Goal: Task Accomplishment & Management: Complete application form

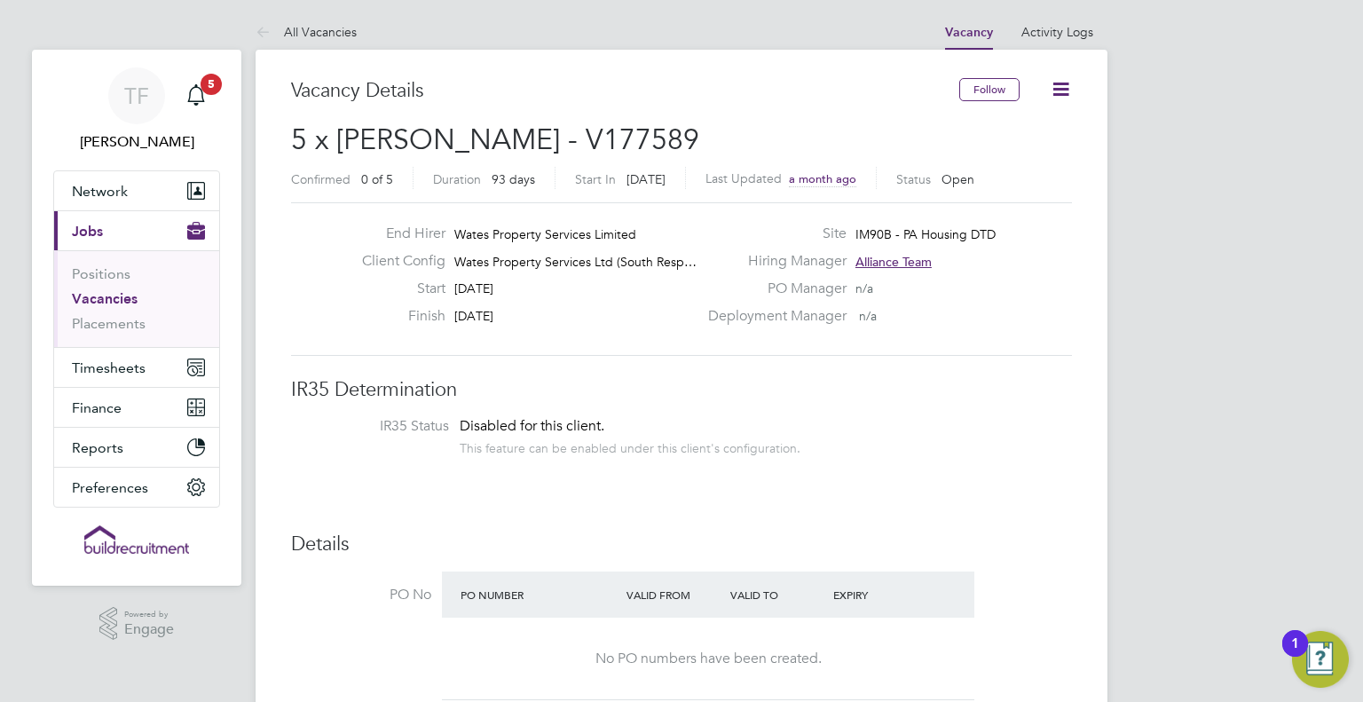
click at [328, 29] on link "All Vacancies" at bounding box center [306, 32] width 101 height 16
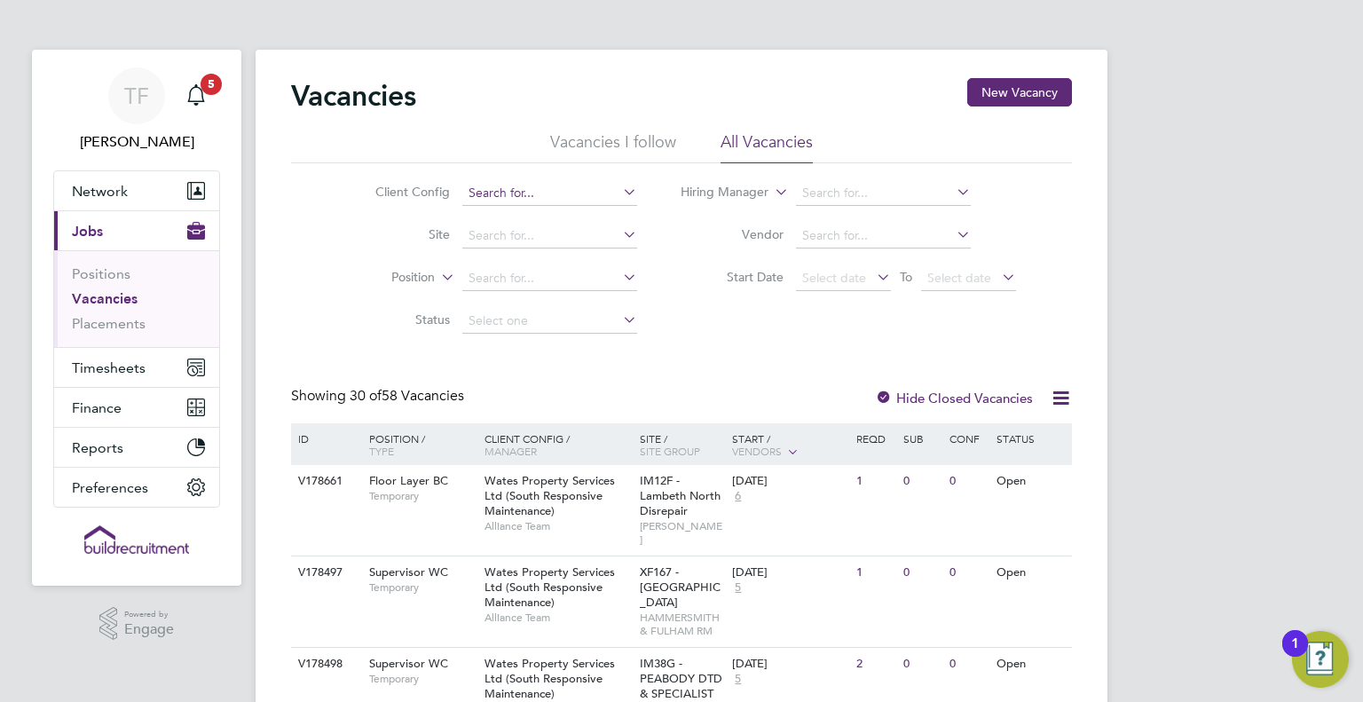
click at [589, 189] on input at bounding box center [549, 193] width 175 height 25
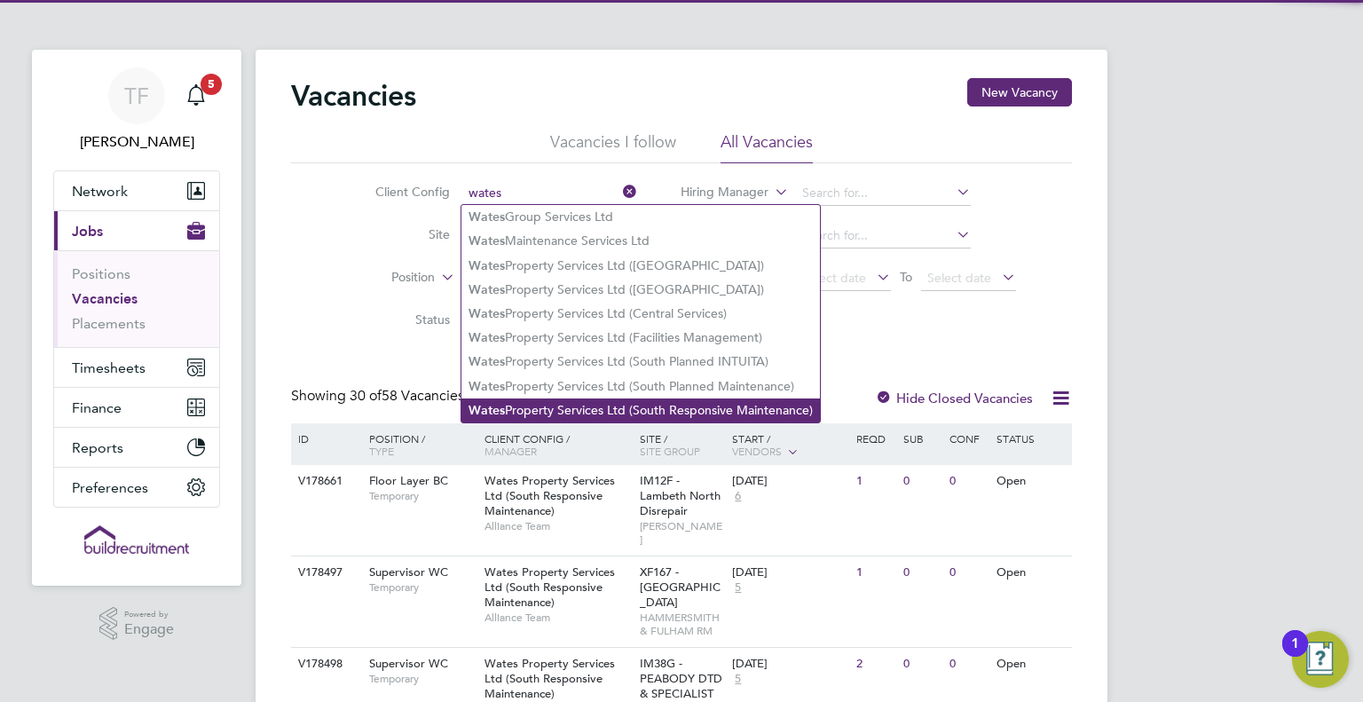
click at [698, 411] on li "Wates Property Services Ltd (South Responsive Maintenance)" at bounding box center [640, 410] width 358 height 24
type input "Wates Property Services Ltd (South Responsive Maintenance)"
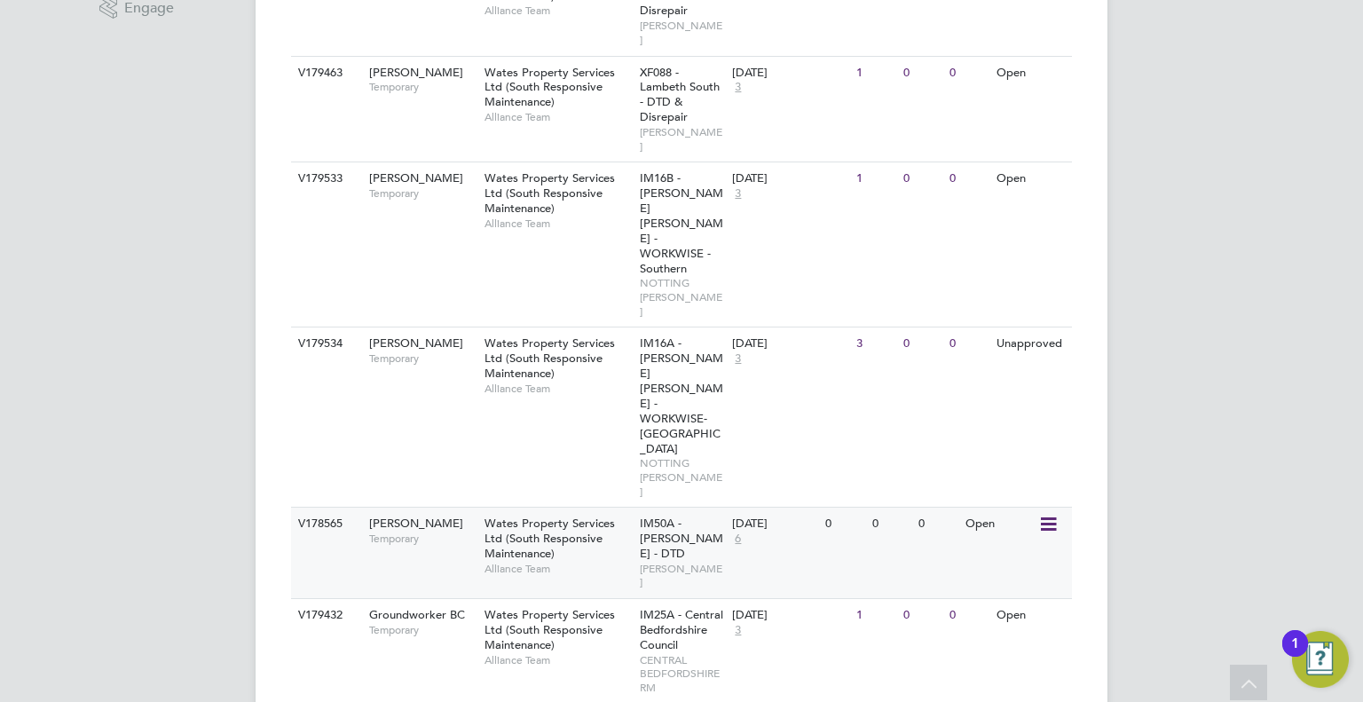
click at [451, 508] on div "Carpenter BC Temporary" at bounding box center [418, 531] width 124 height 46
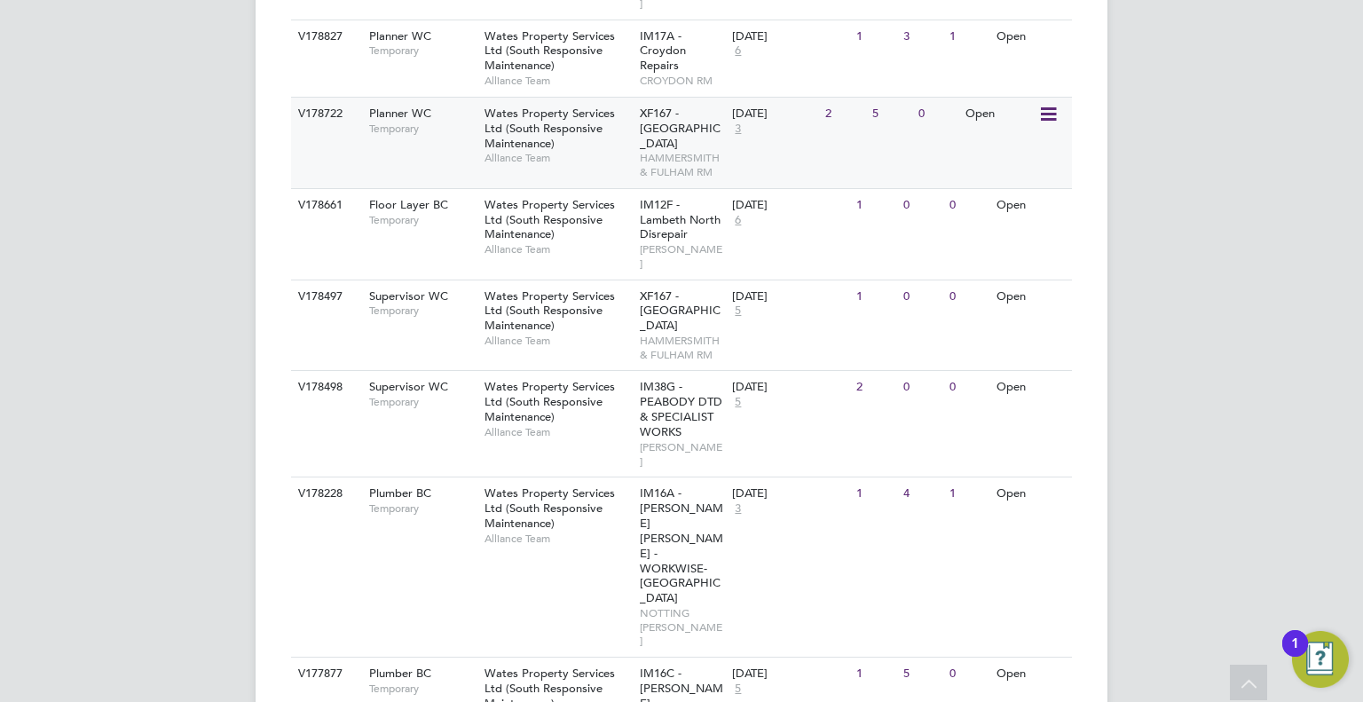
scroll to position [2129, 0]
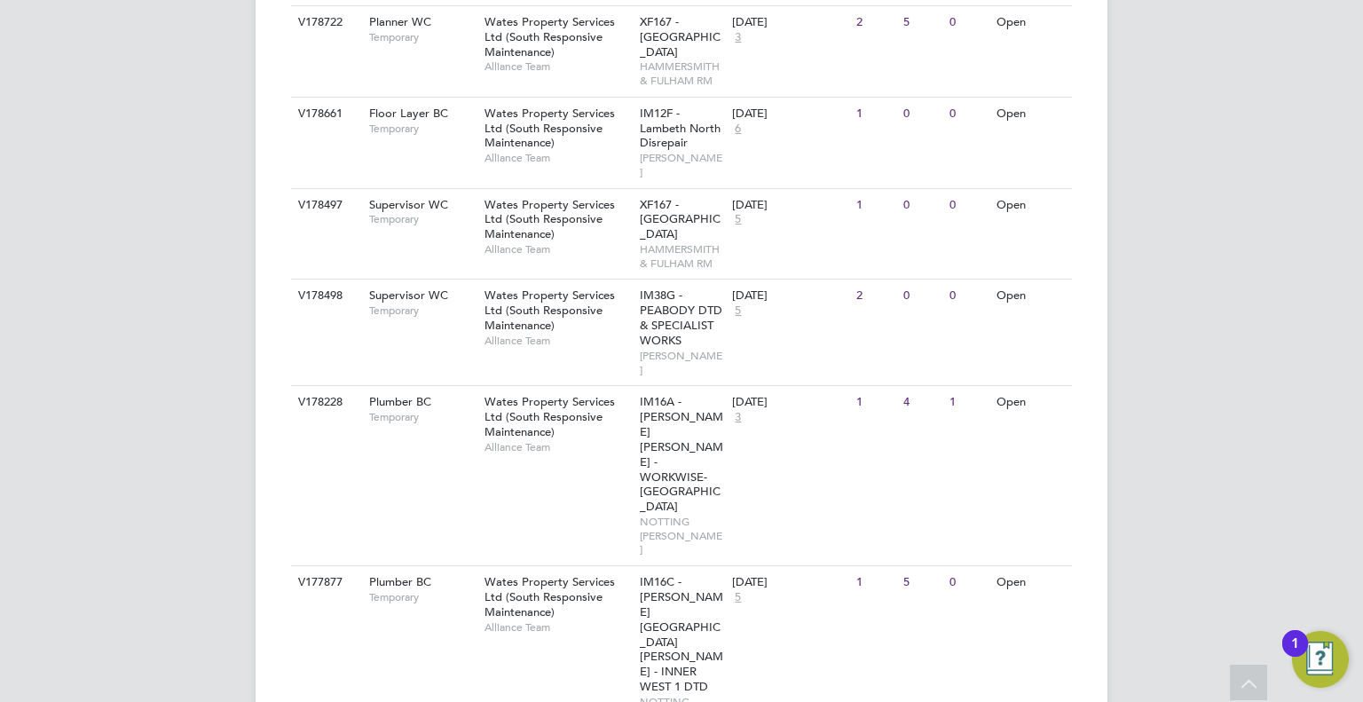
scroll to position [2244, 0]
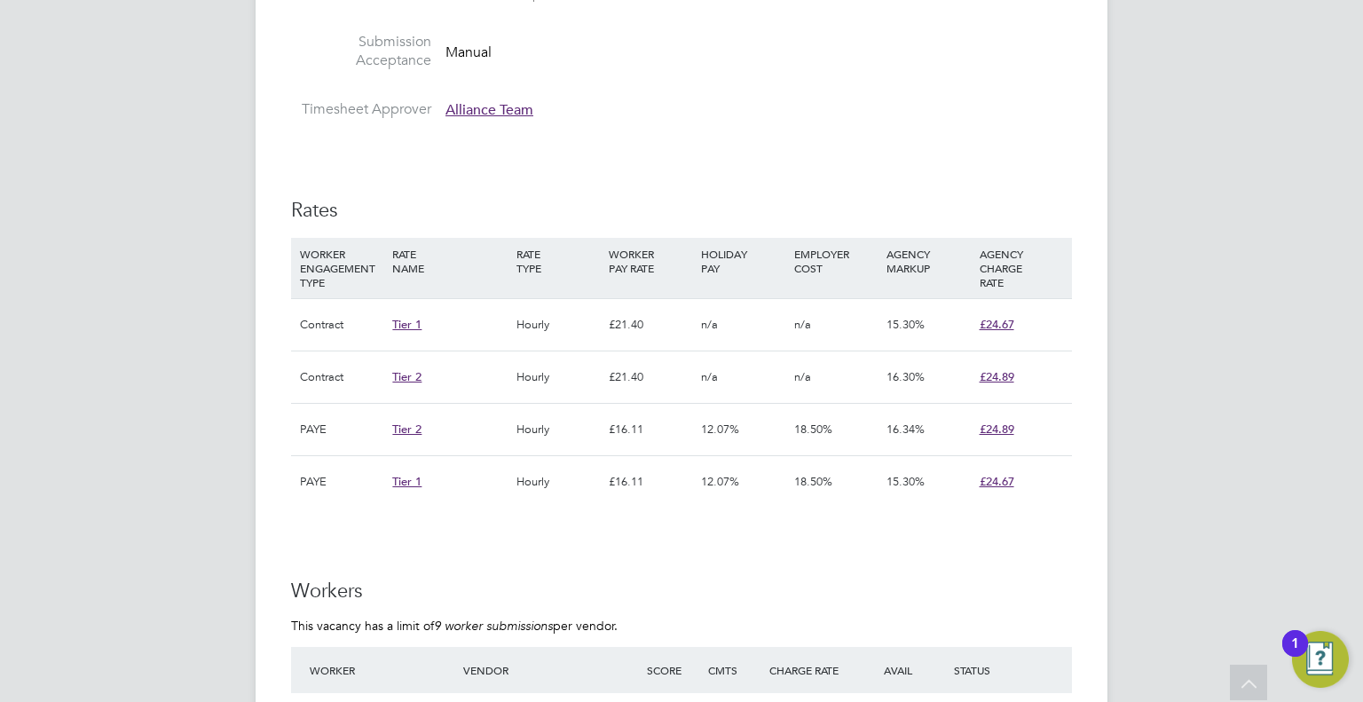
scroll to position [1153, 0]
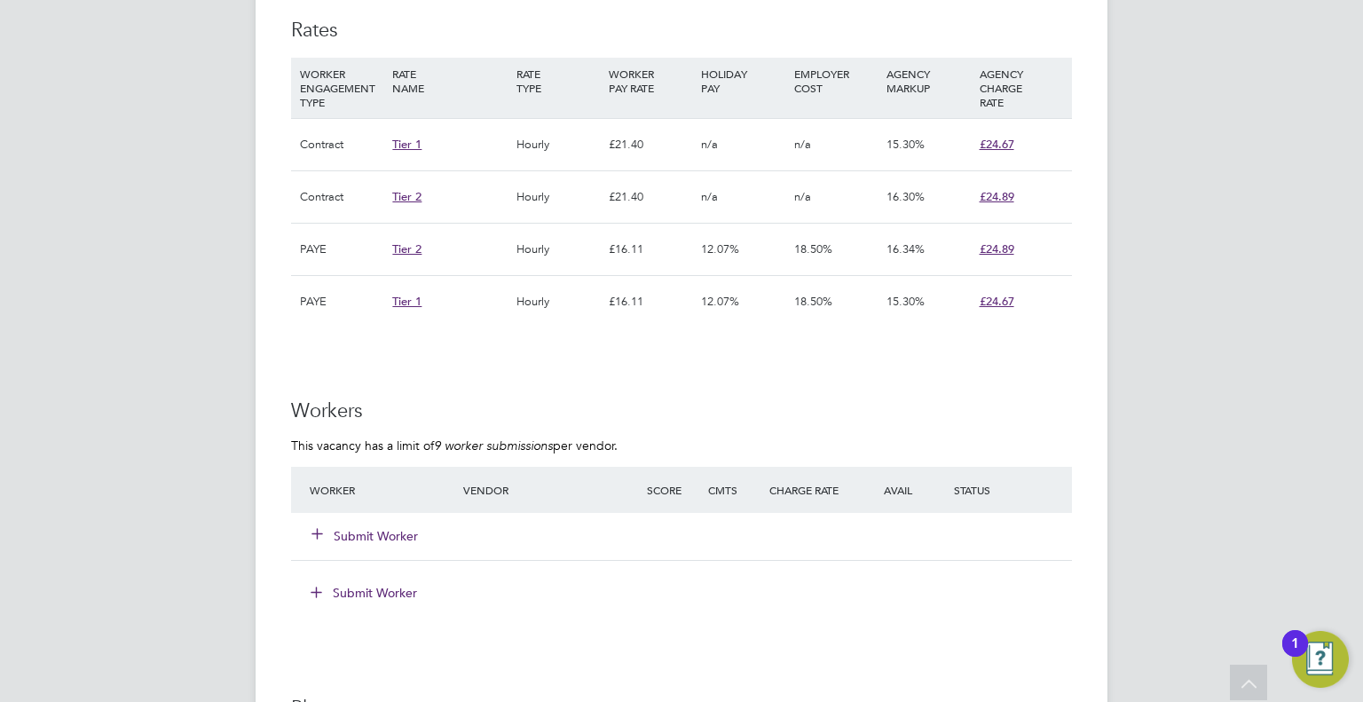
click at [374, 527] on button "Submit Worker" at bounding box center [365, 536] width 106 height 18
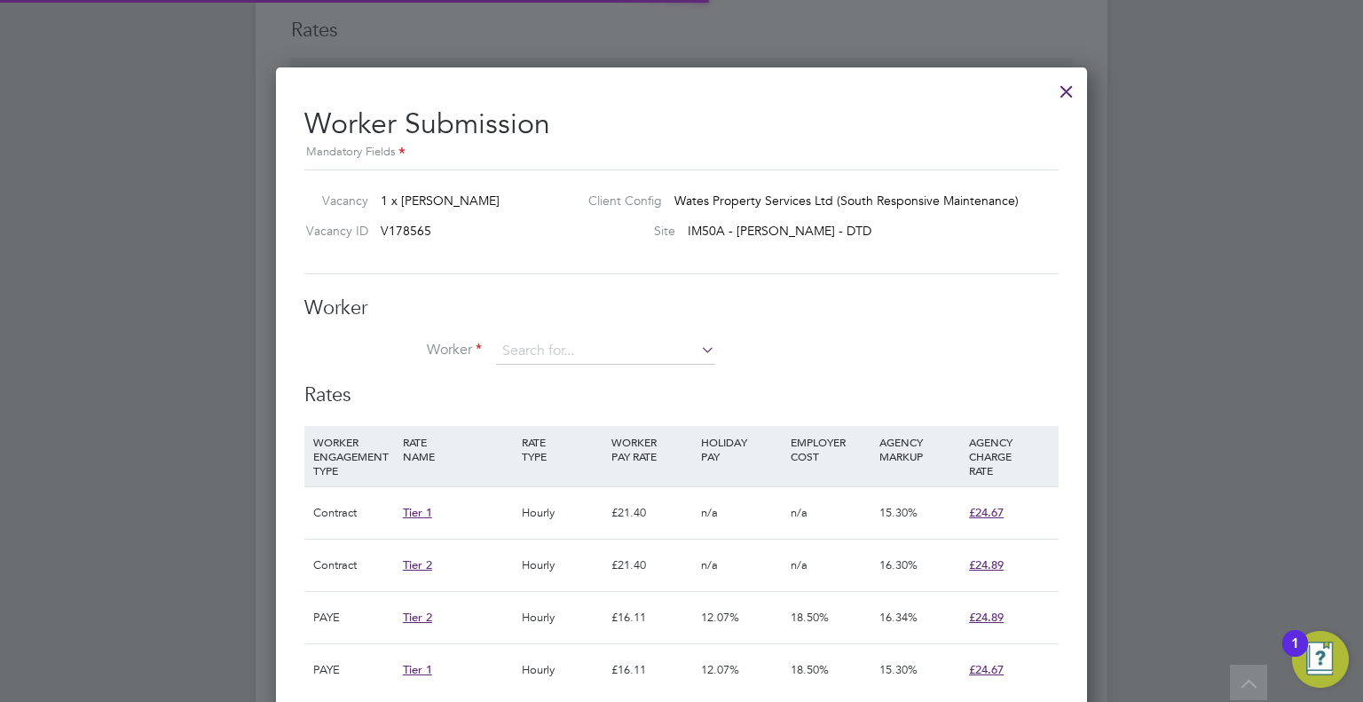
scroll to position [26, 461]
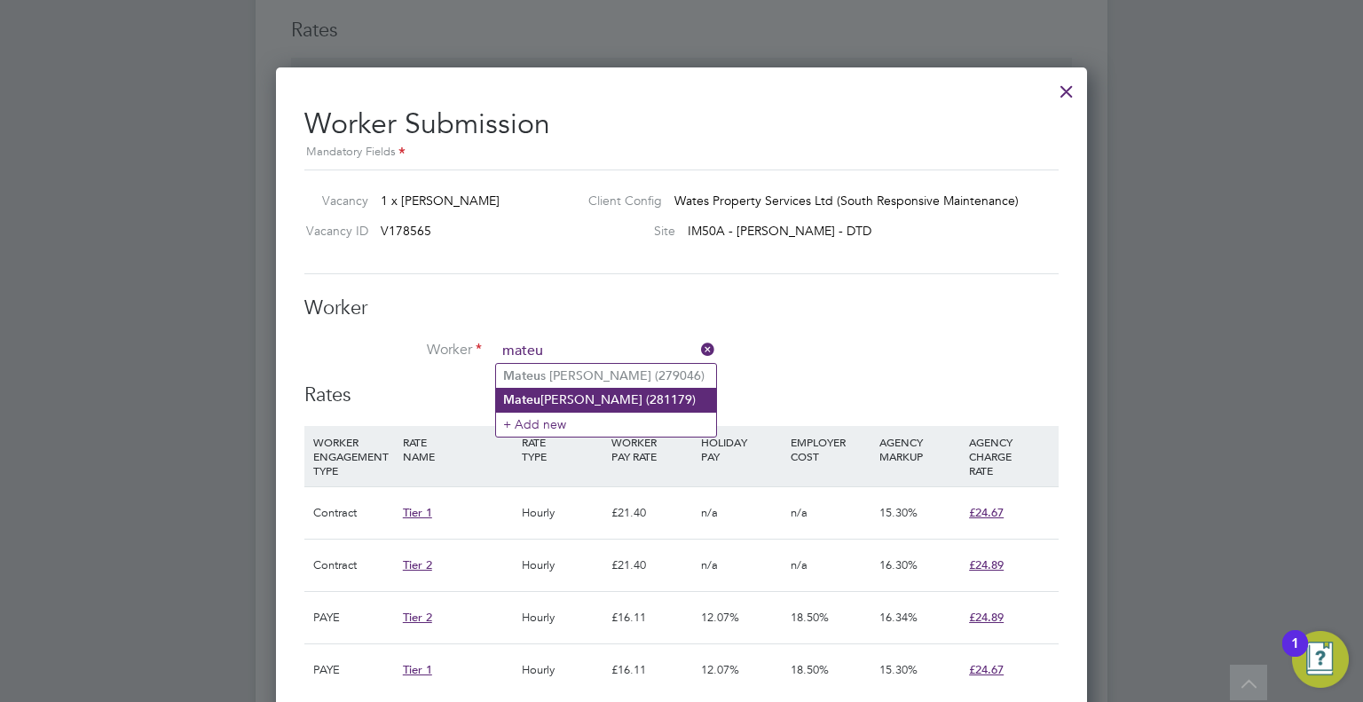
click at [603, 397] on li "[PERSON_NAME] sz [PERSON_NAME] (281179)" at bounding box center [606, 400] width 220 height 24
type input "[PERSON_NAME] (281179)"
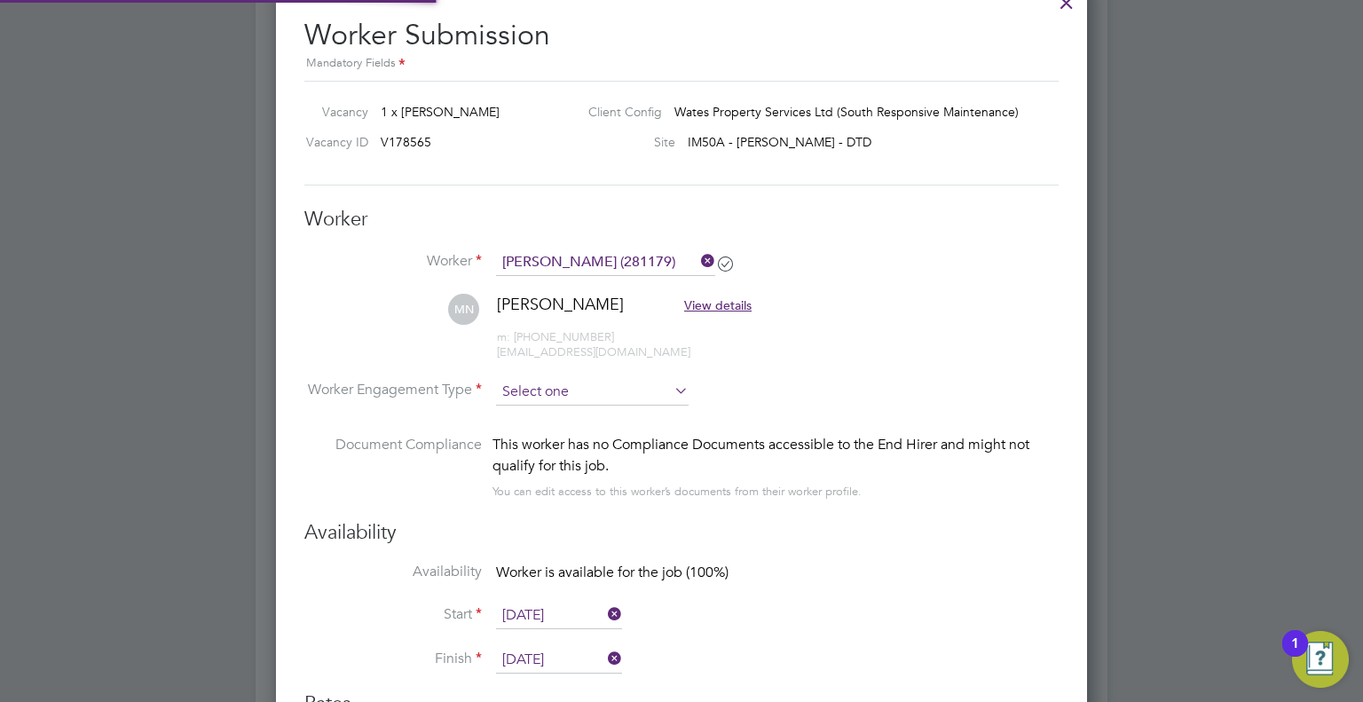
click at [572, 381] on input at bounding box center [592, 392] width 193 height 27
drag, startPoint x: 547, startPoint y: 416, endPoint x: 731, endPoint y: 459, distance: 188.5
click at [547, 414] on li "Contract" at bounding box center [592, 414] width 193 height 23
type input "Contract"
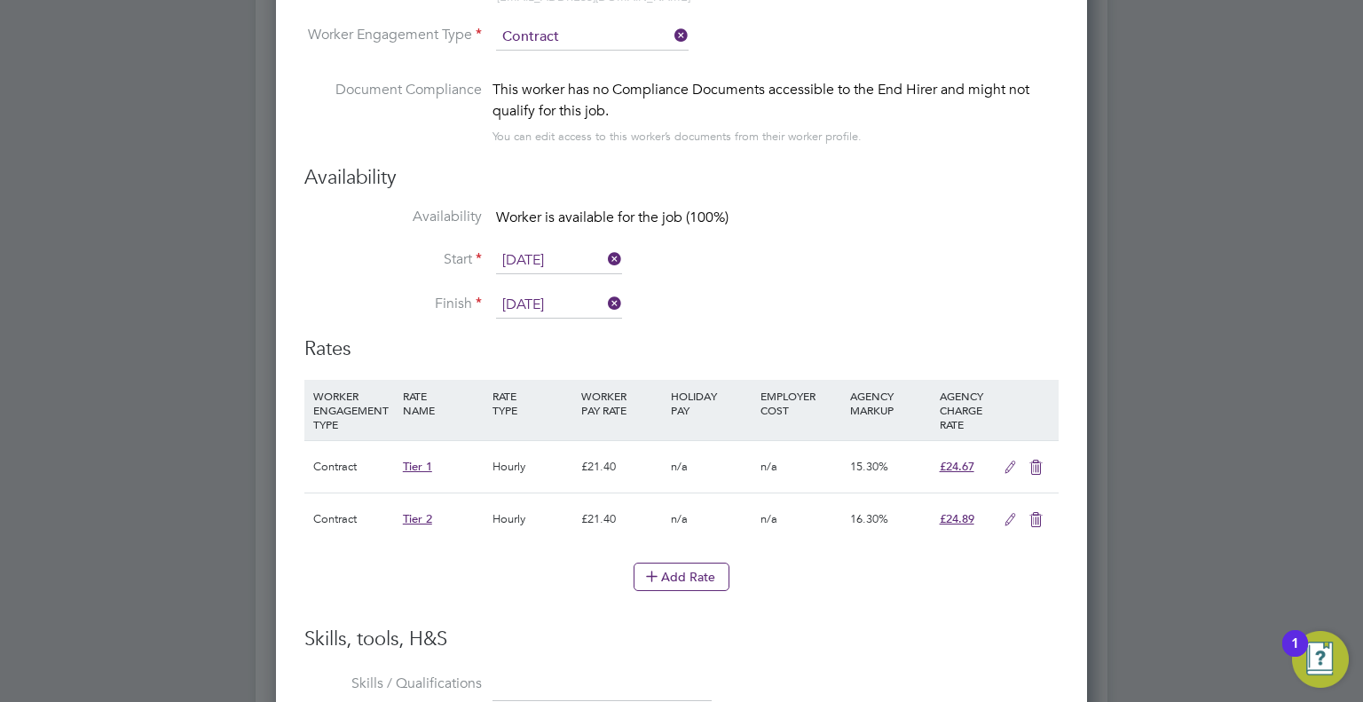
click at [1035, 518] on icon at bounding box center [1036, 520] width 22 height 14
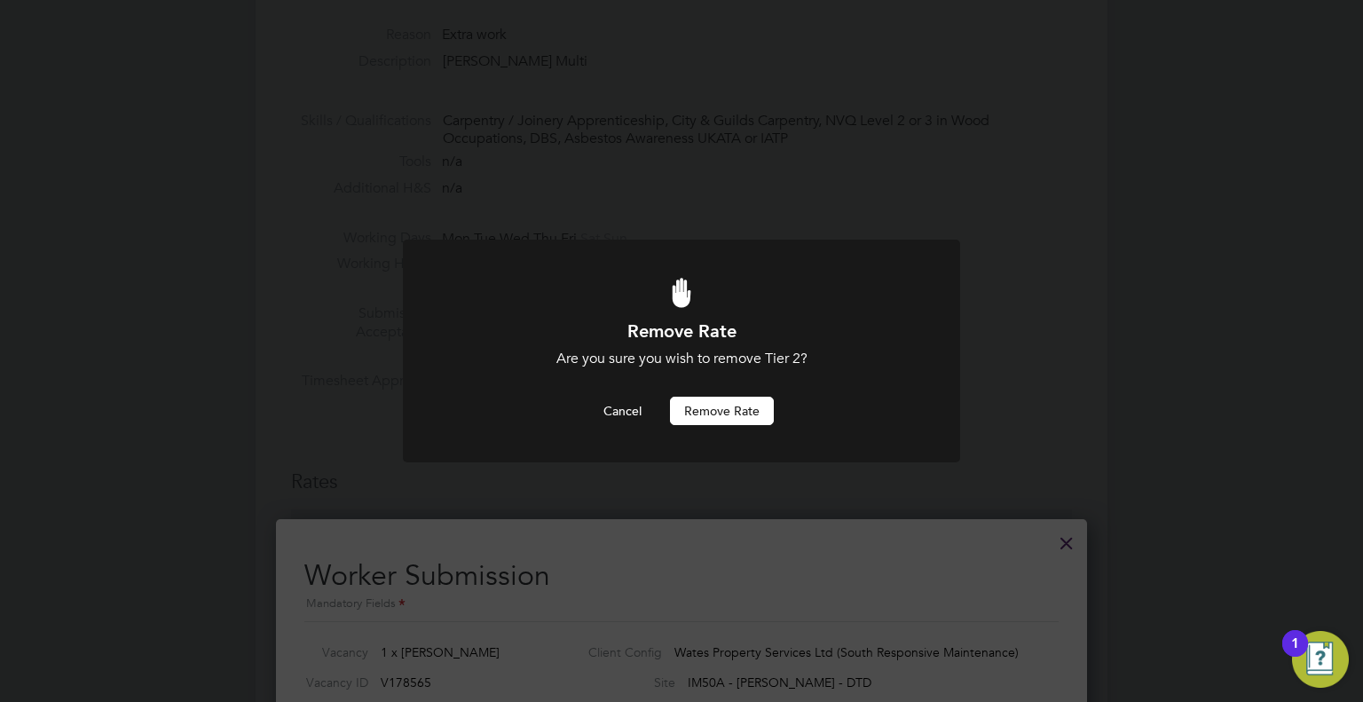
click at [740, 414] on button "Remove rate" at bounding box center [722, 411] width 104 height 28
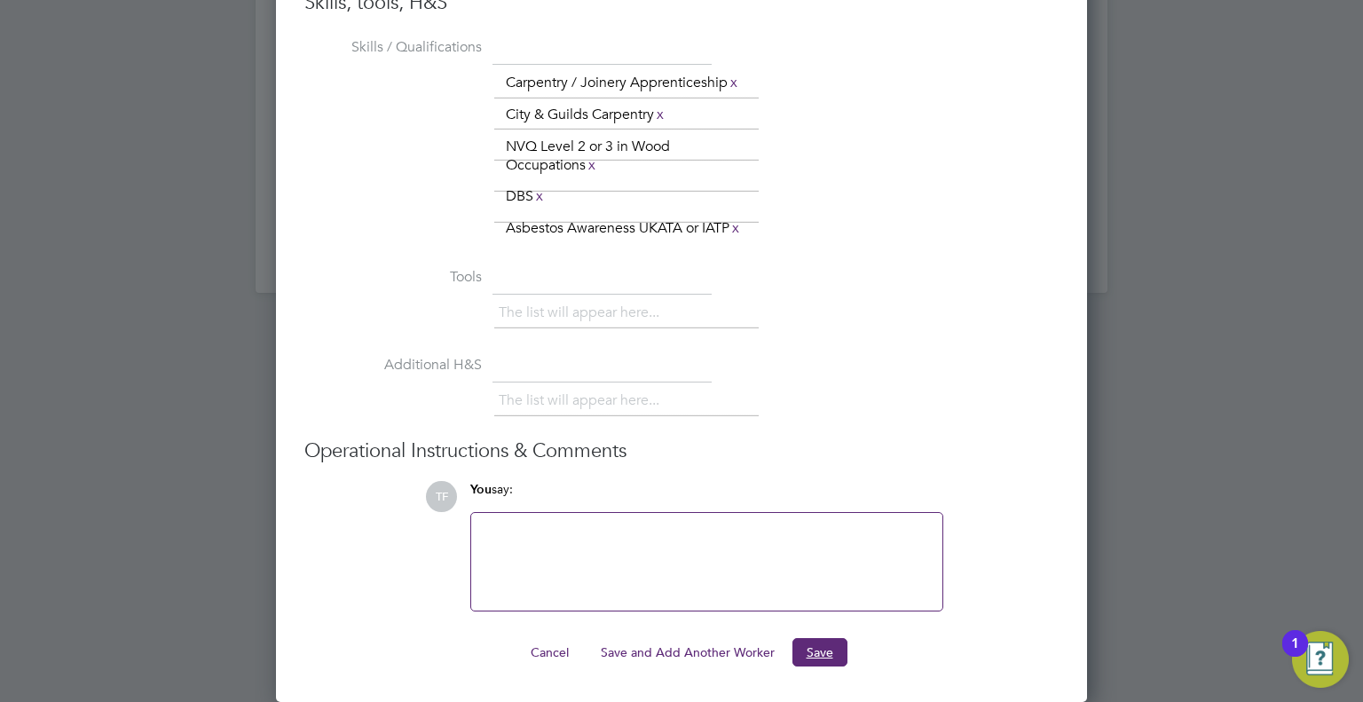
drag, startPoint x: 796, startPoint y: 641, endPoint x: 751, endPoint y: 643, distance: 45.3
click at [797, 641] on button "Save" at bounding box center [819, 652] width 55 height 28
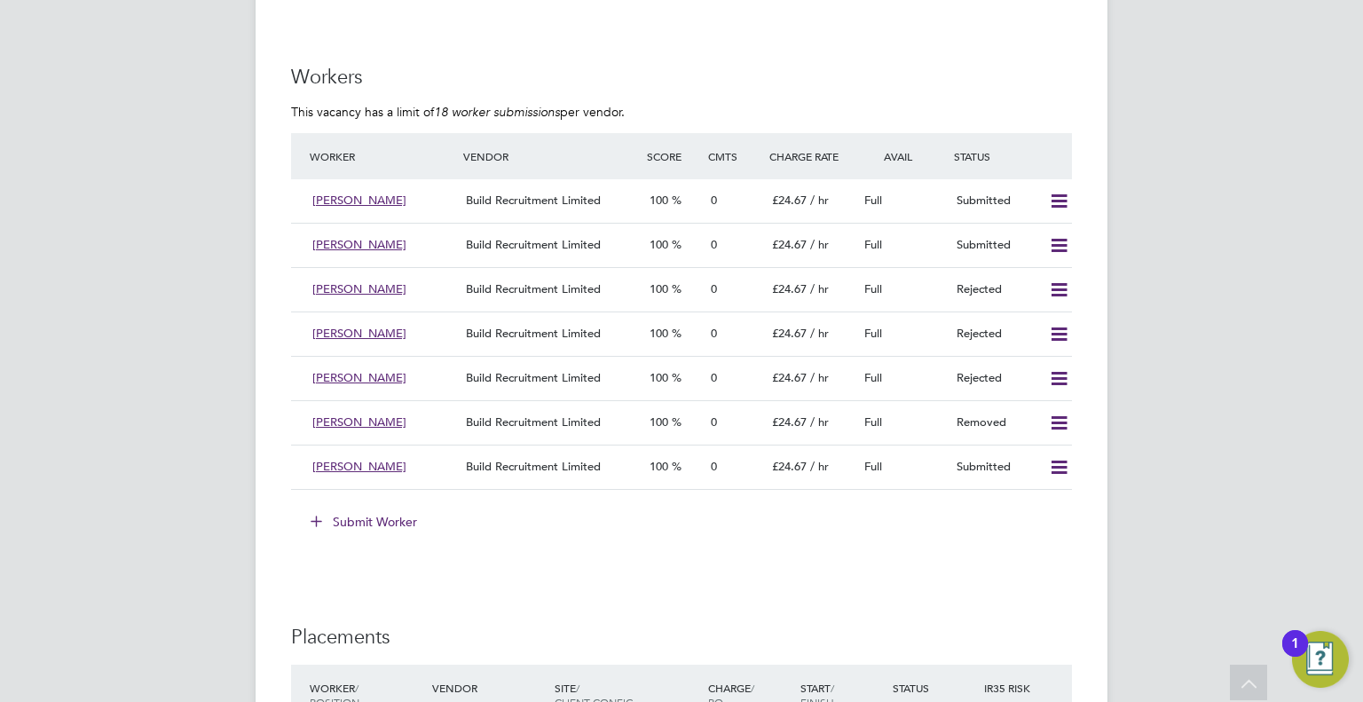
click at [382, 510] on button "Submit Worker" at bounding box center [364, 522] width 133 height 28
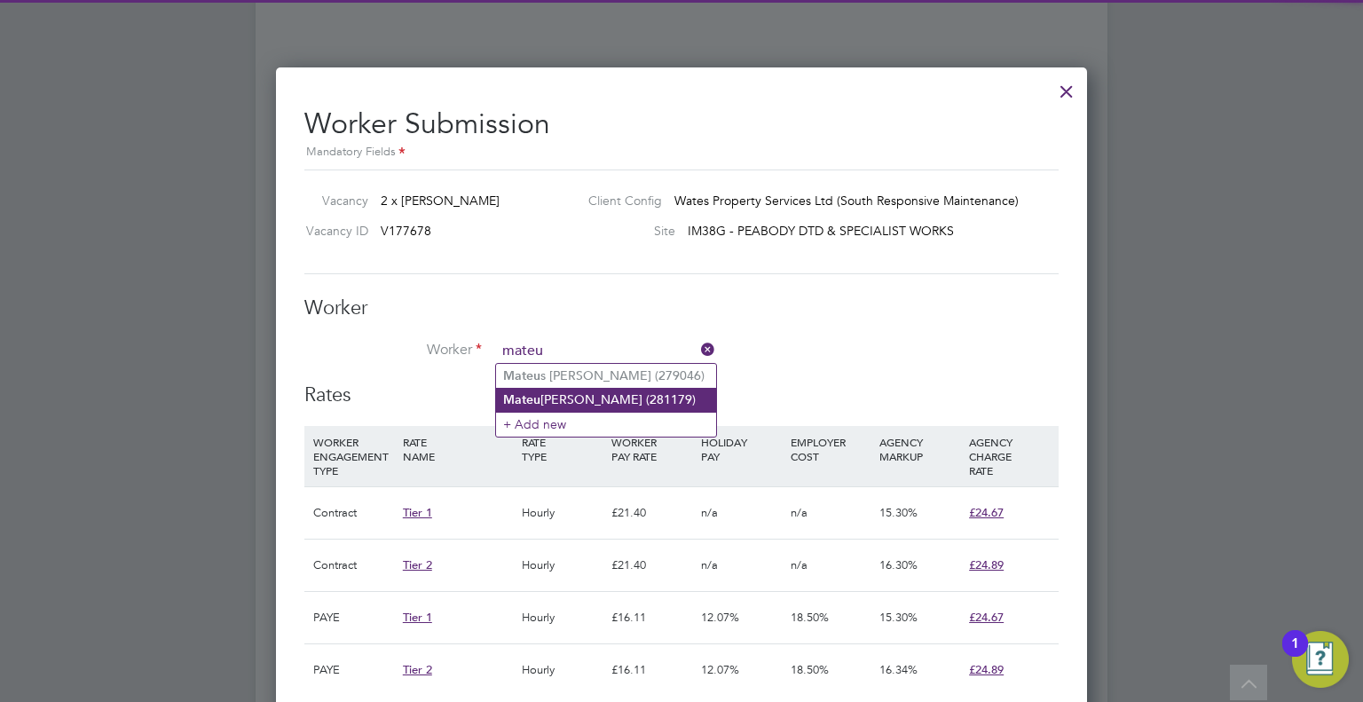
click at [598, 400] on li "[PERSON_NAME] sz [PERSON_NAME] (281179)" at bounding box center [606, 400] width 220 height 24
type input "[PERSON_NAME] (281179)"
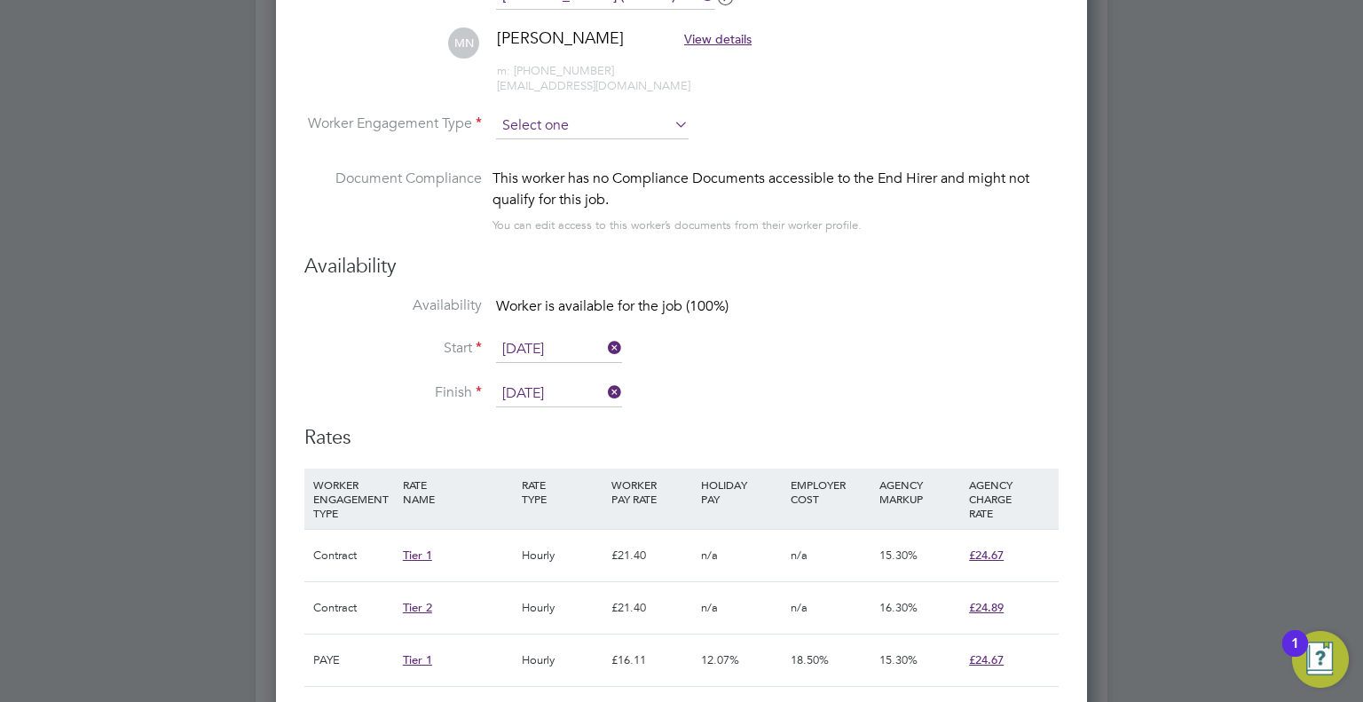
click at [559, 127] on input at bounding box center [592, 126] width 193 height 27
click at [562, 148] on li "Contract" at bounding box center [592, 148] width 193 height 23
type input "Contract"
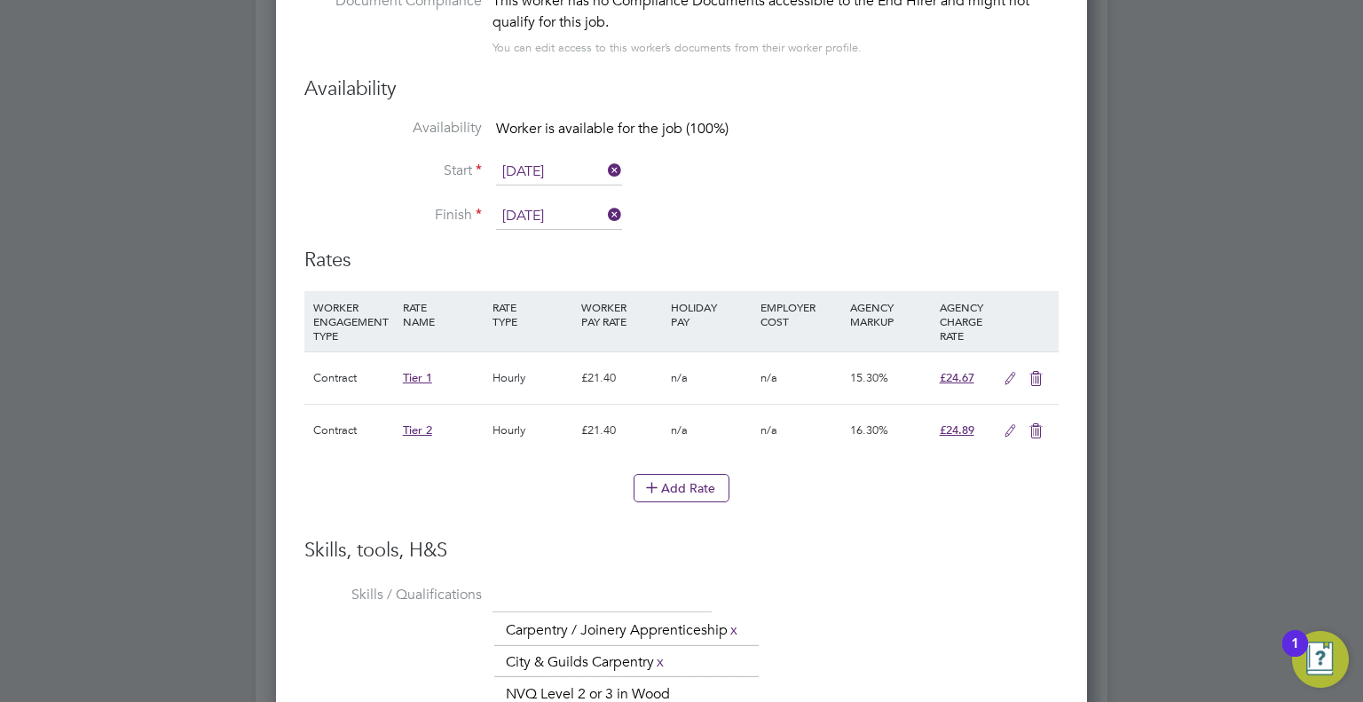
click at [1029, 425] on icon at bounding box center [1036, 431] width 22 height 14
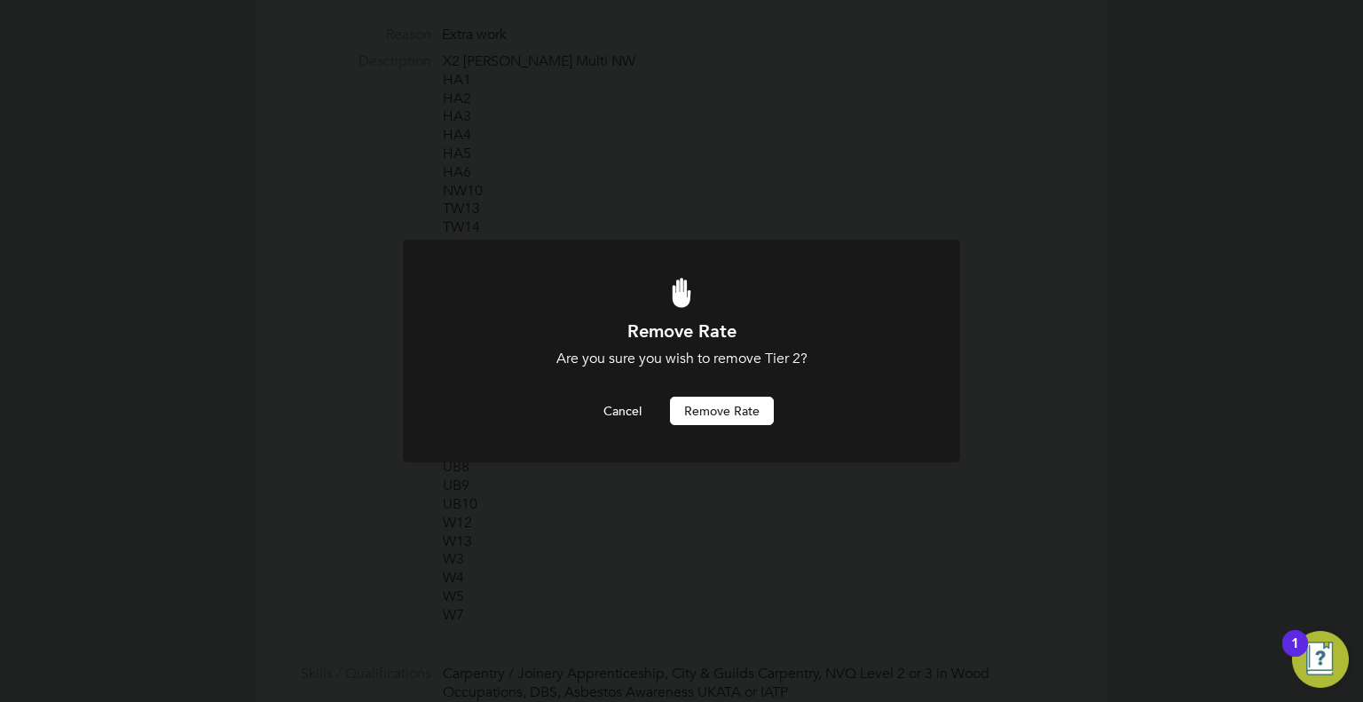
click at [756, 404] on button "Remove rate" at bounding box center [722, 411] width 104 height 28
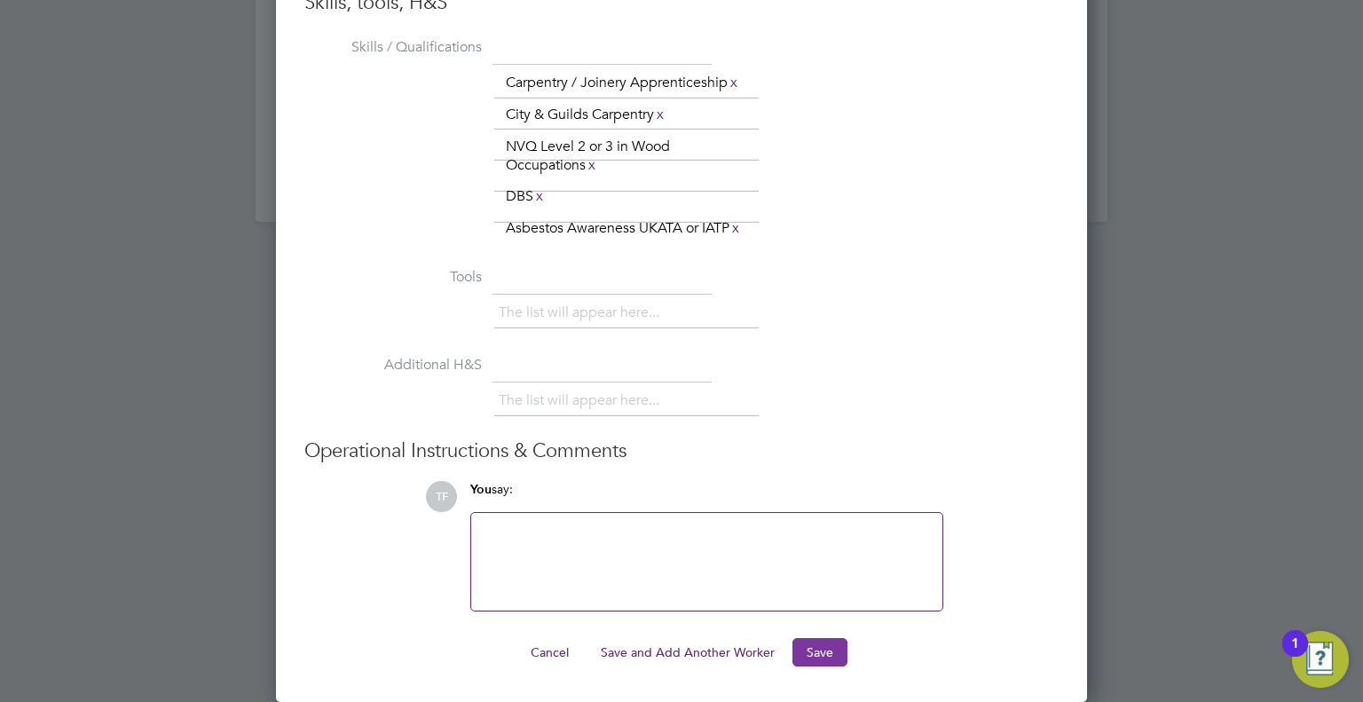
click at [815, 656] on button "Save" at bounding box center [819, 652] width 55 height 28
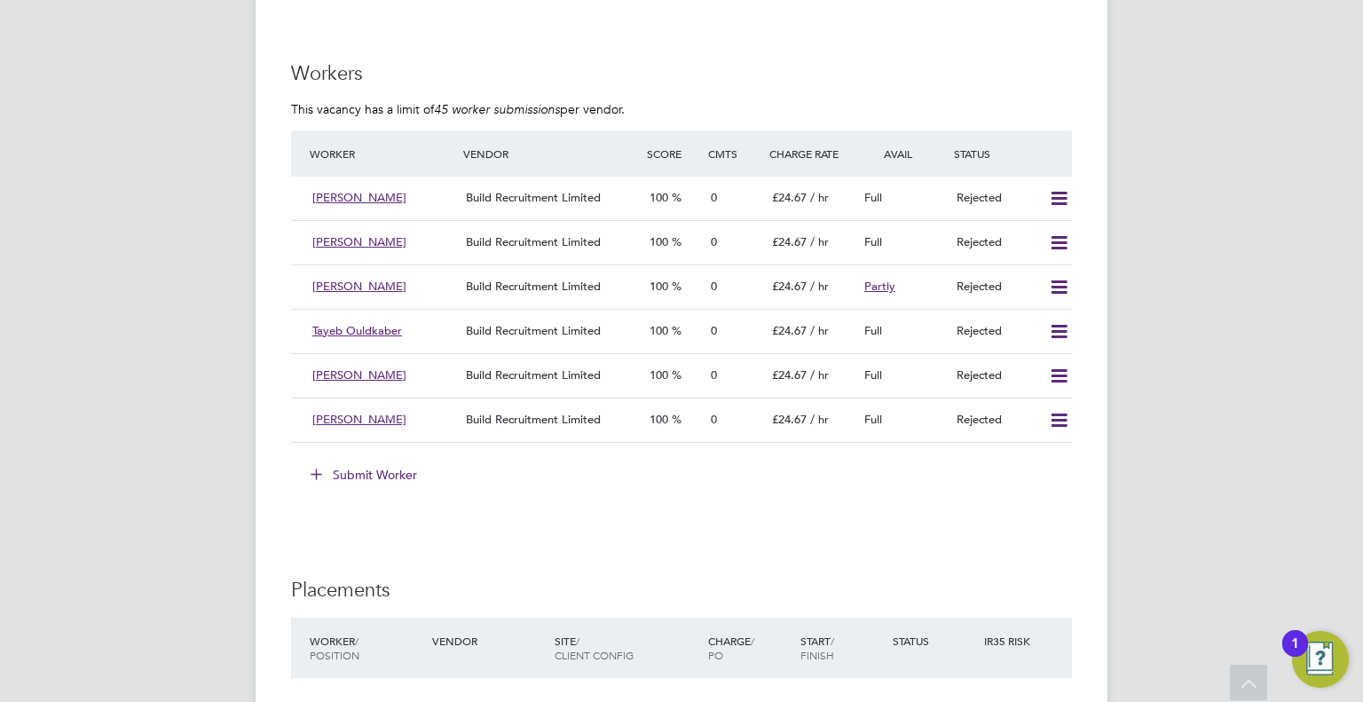
click at [378, 469] on button "Submit Worker" at bounding box center [364, 474] width 133 height 28
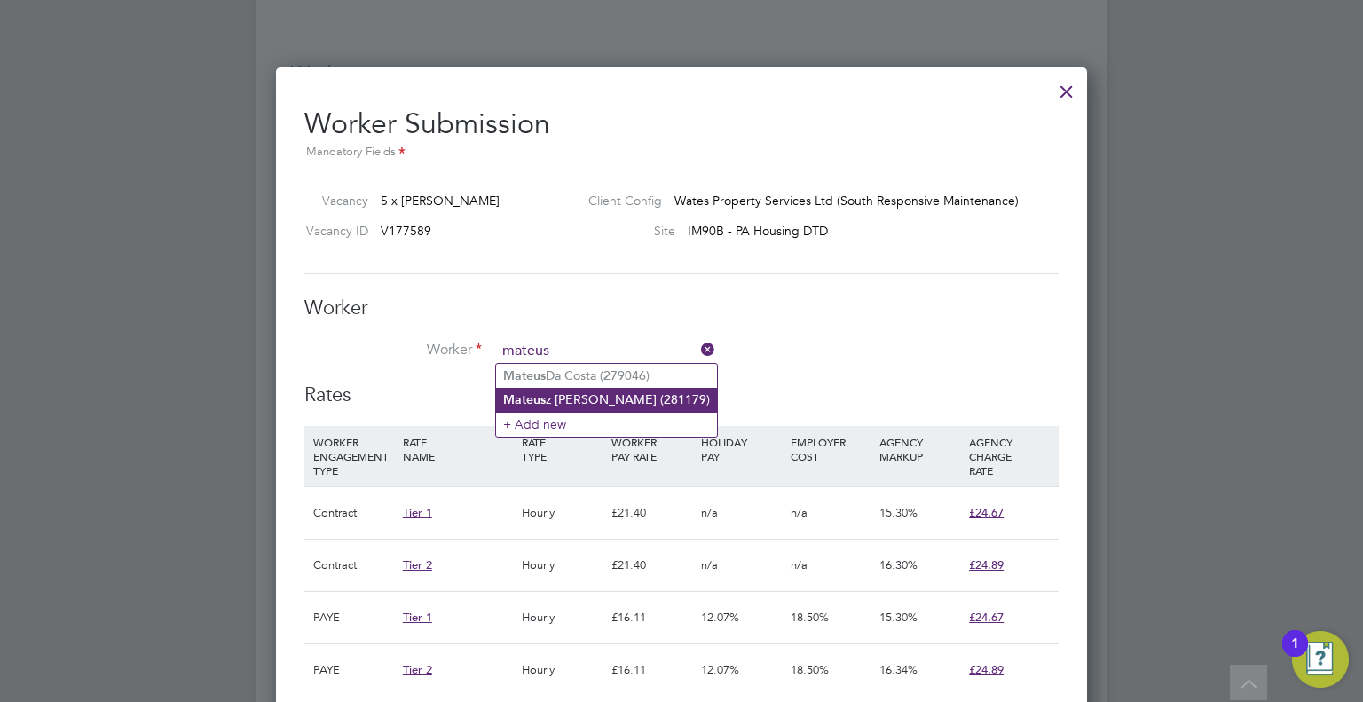
click at [583, 401] on li "Mateus z Niewiadomski (281179)" at bounding box center [606, 400] width 221 height 24
type input "[PERSON_NAME] (281179)"
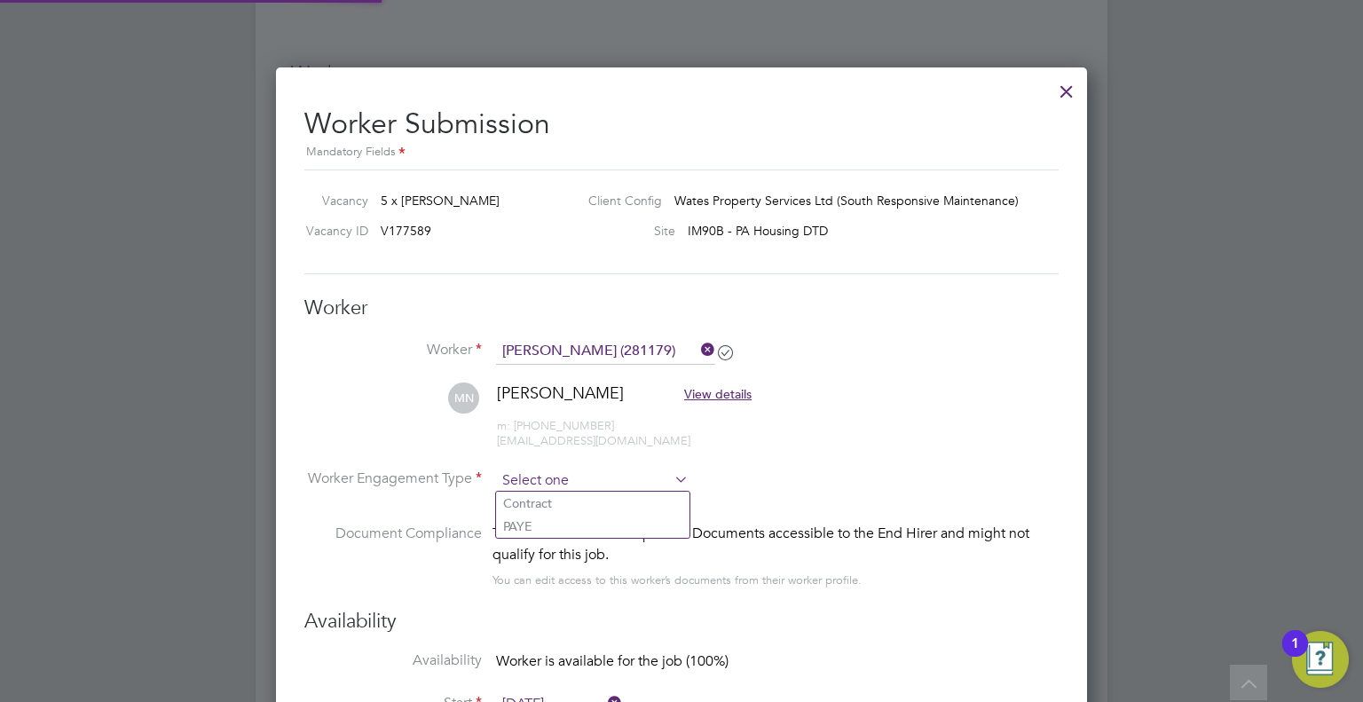
click at [575, 471] on input at bounding box center [592, 481] width 193 height 27
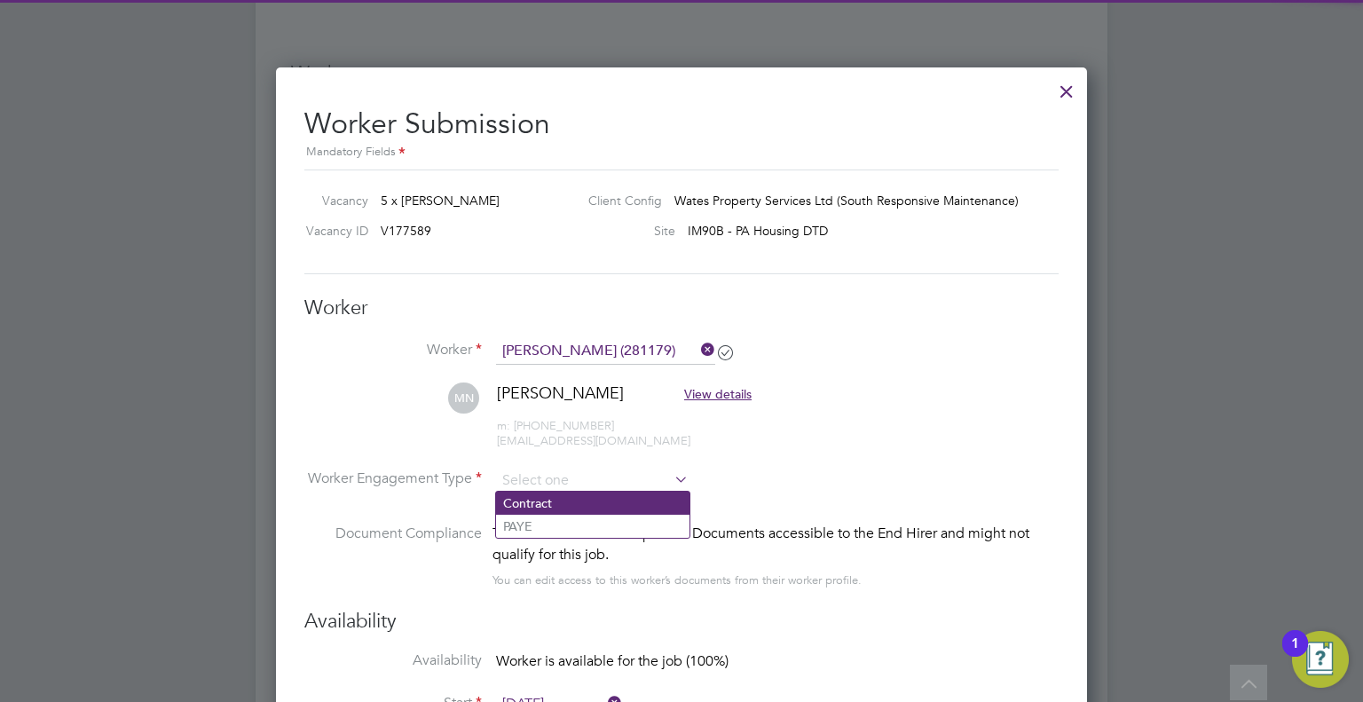
click at [563, 497] on li "Contract" at bounding box center [592, 503] width 193 height 23
type input "Contract"
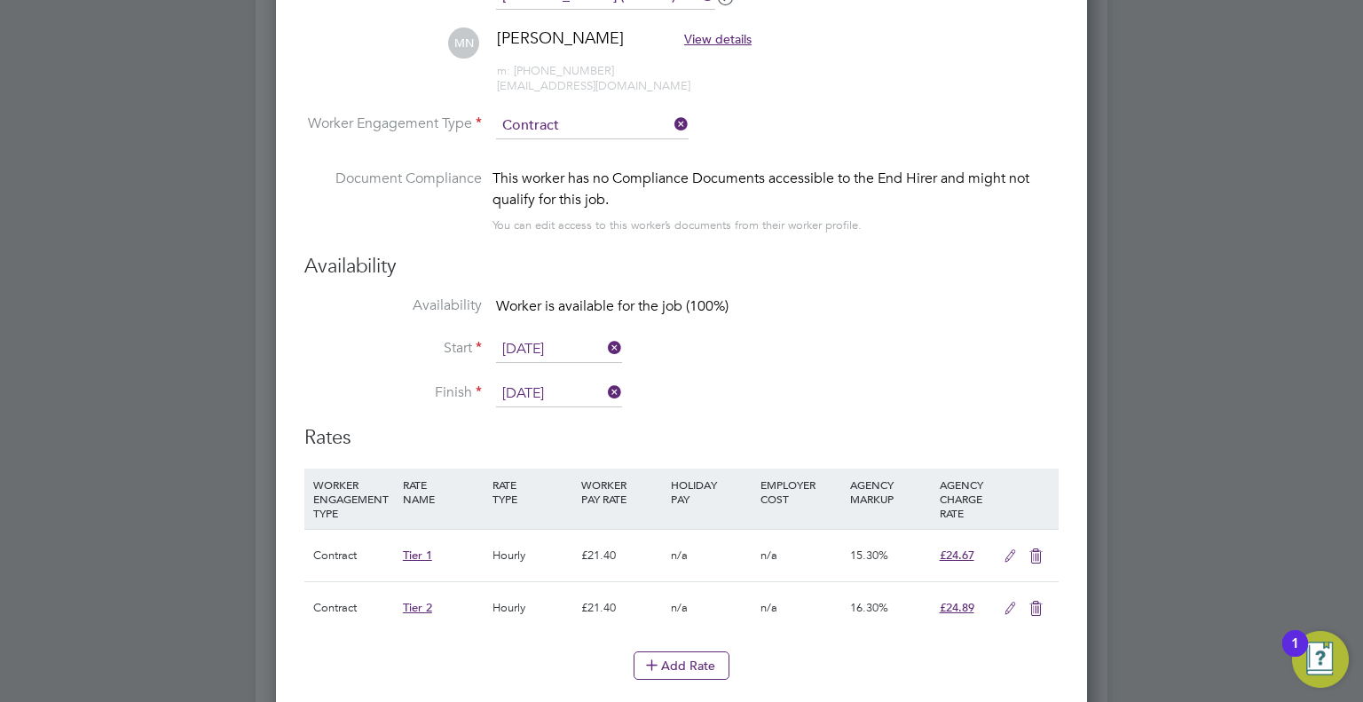
click at [1042, 604] on icon at bounding box center [1036, 609] width 22 height 14
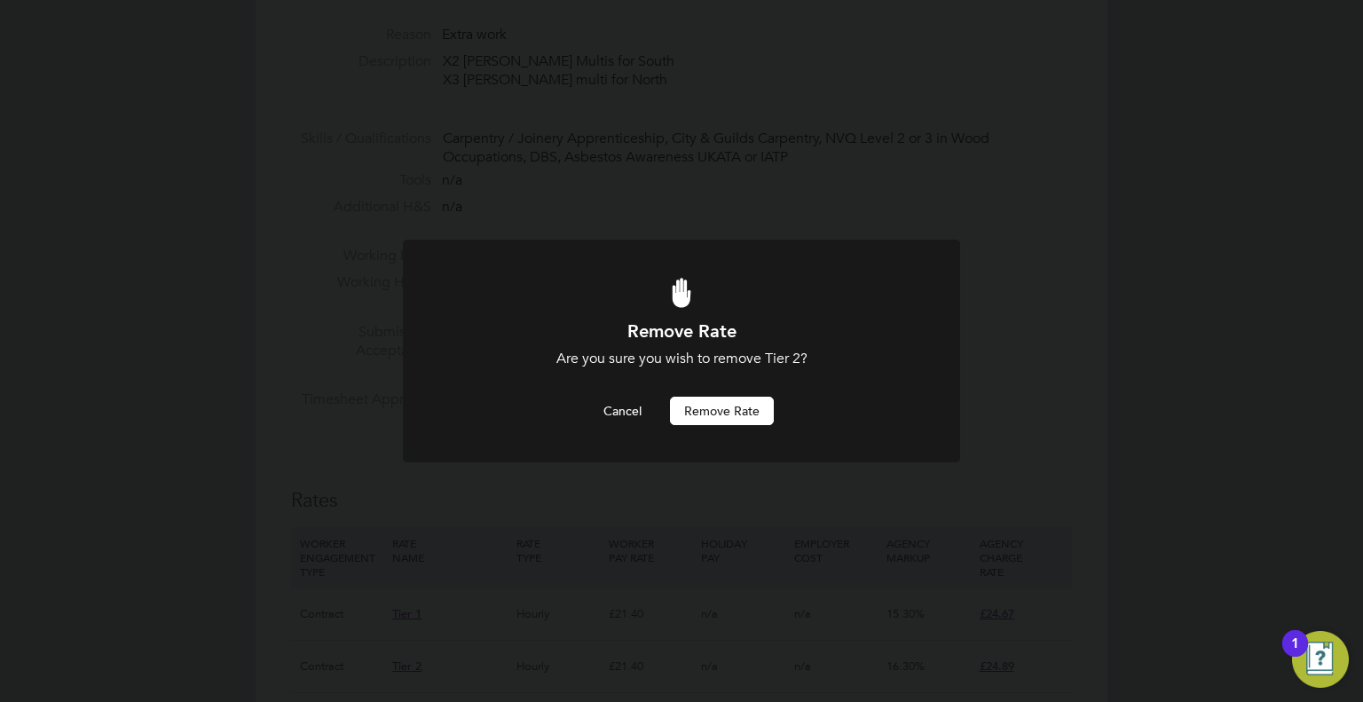
click at [718, 393] on div "Remove Rate Are you sure you wish to remove Tier 2? Cancel Remove rate" at bounding box center [681, 372] width 461 height 106
click at [723, 413] on button "Remove rate" at bounding box center [722, 411] width 104 height 28
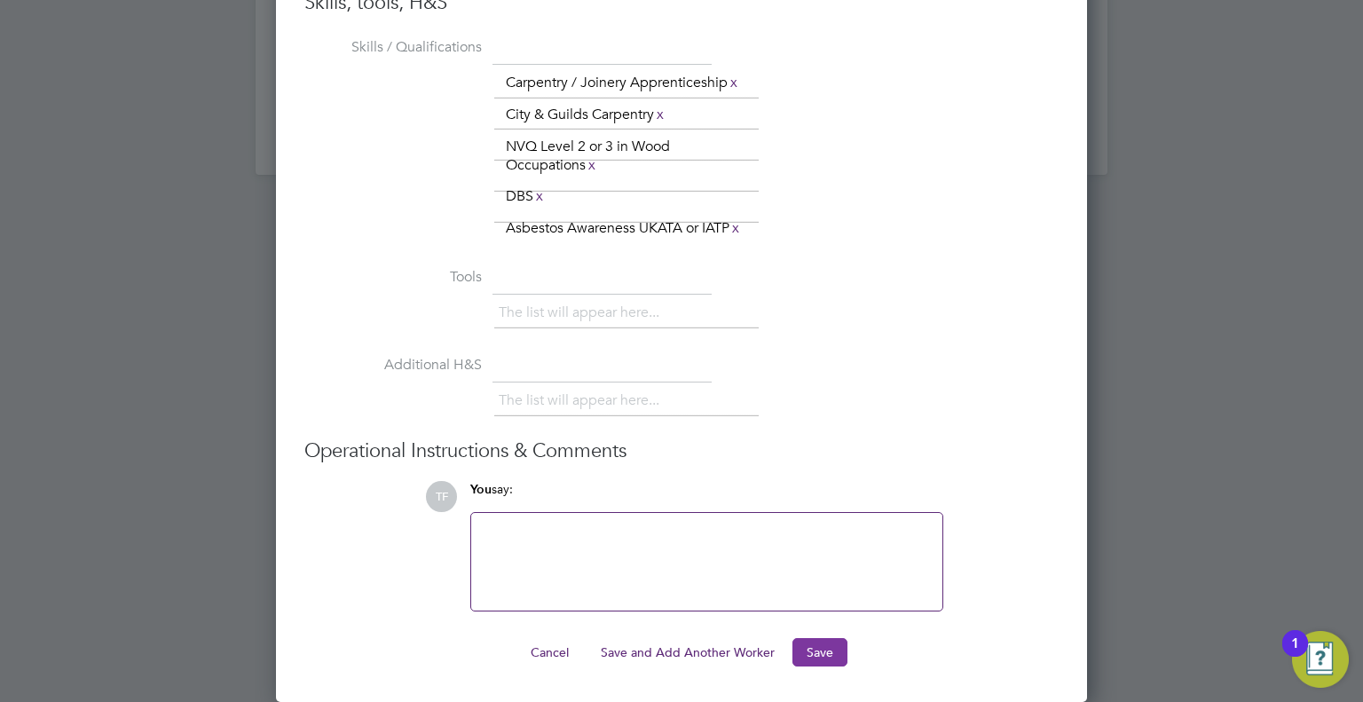
click at [817, 652] on button "Save" at bounding box center [819, 652] width 55 height 28
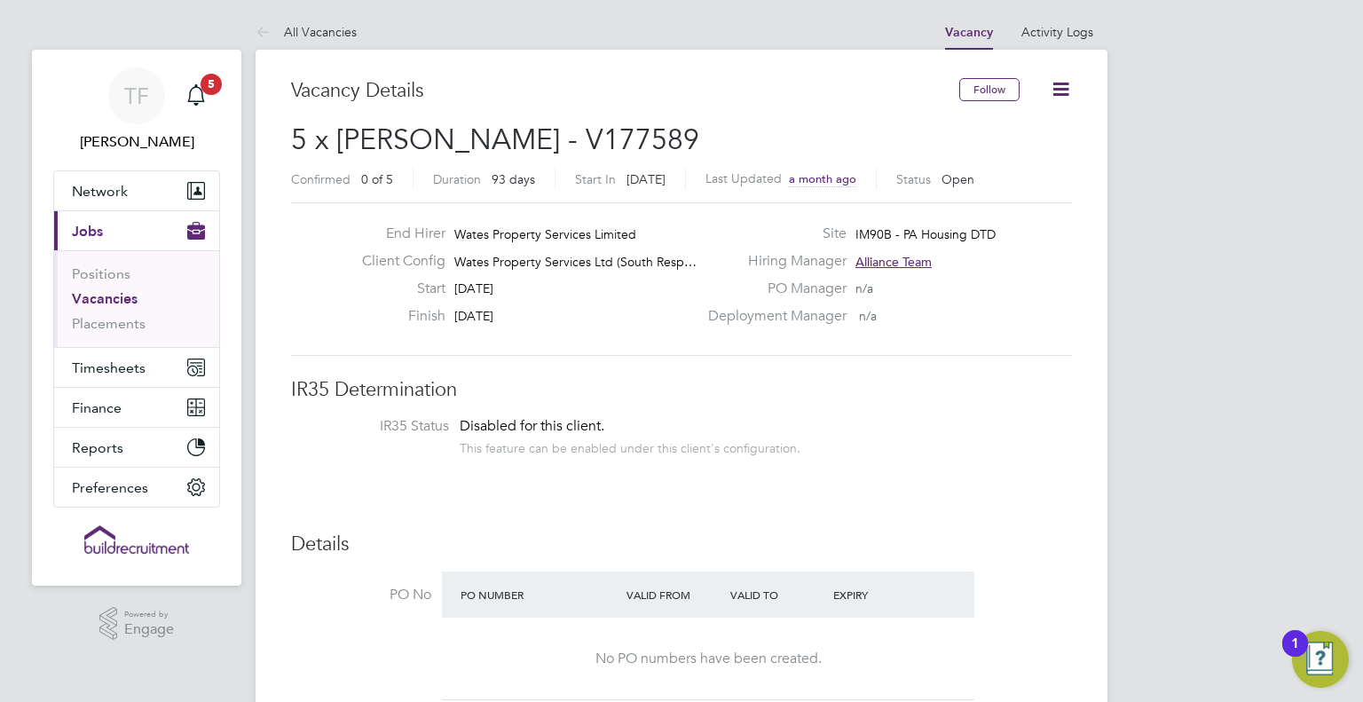
click at [305, 20] on li "All Vacancies" at bounding box center [306, 31] width 101 height 35
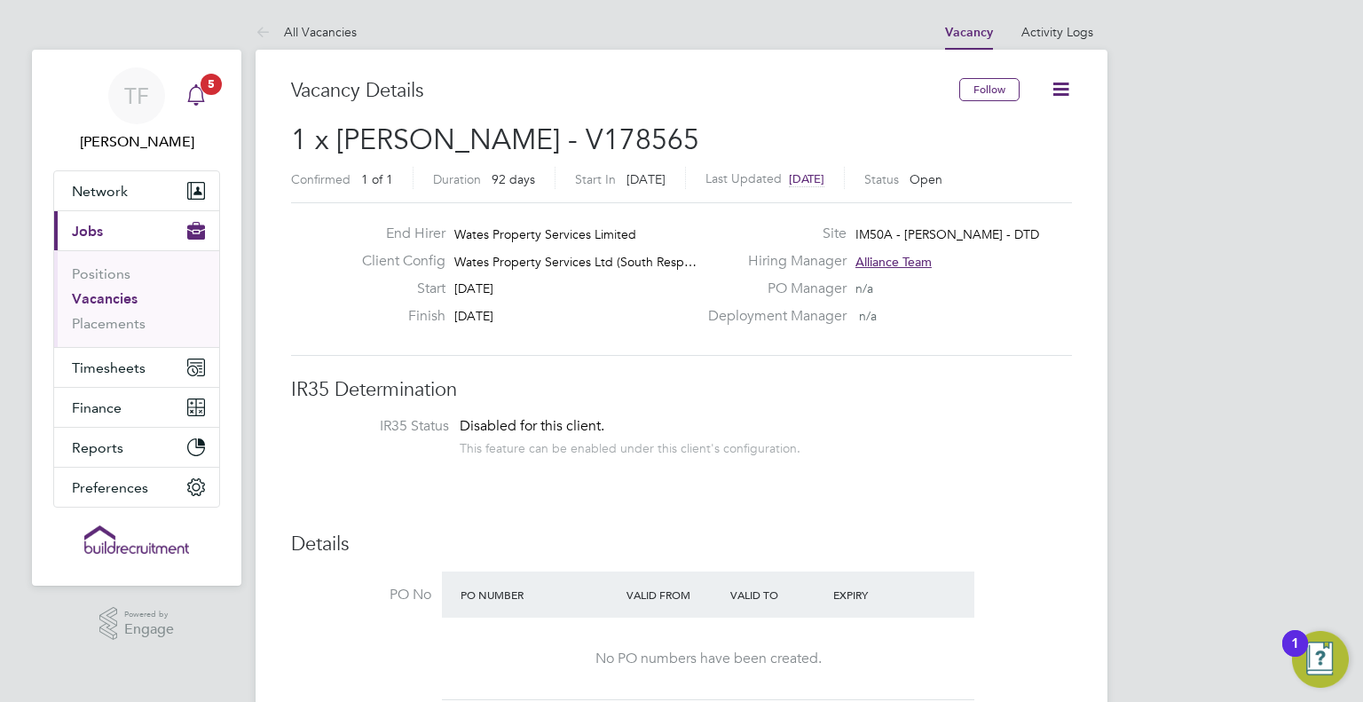
click at [193, 93] on icon "Main navigation" at bounding box center [195, 94] width 21 height 21
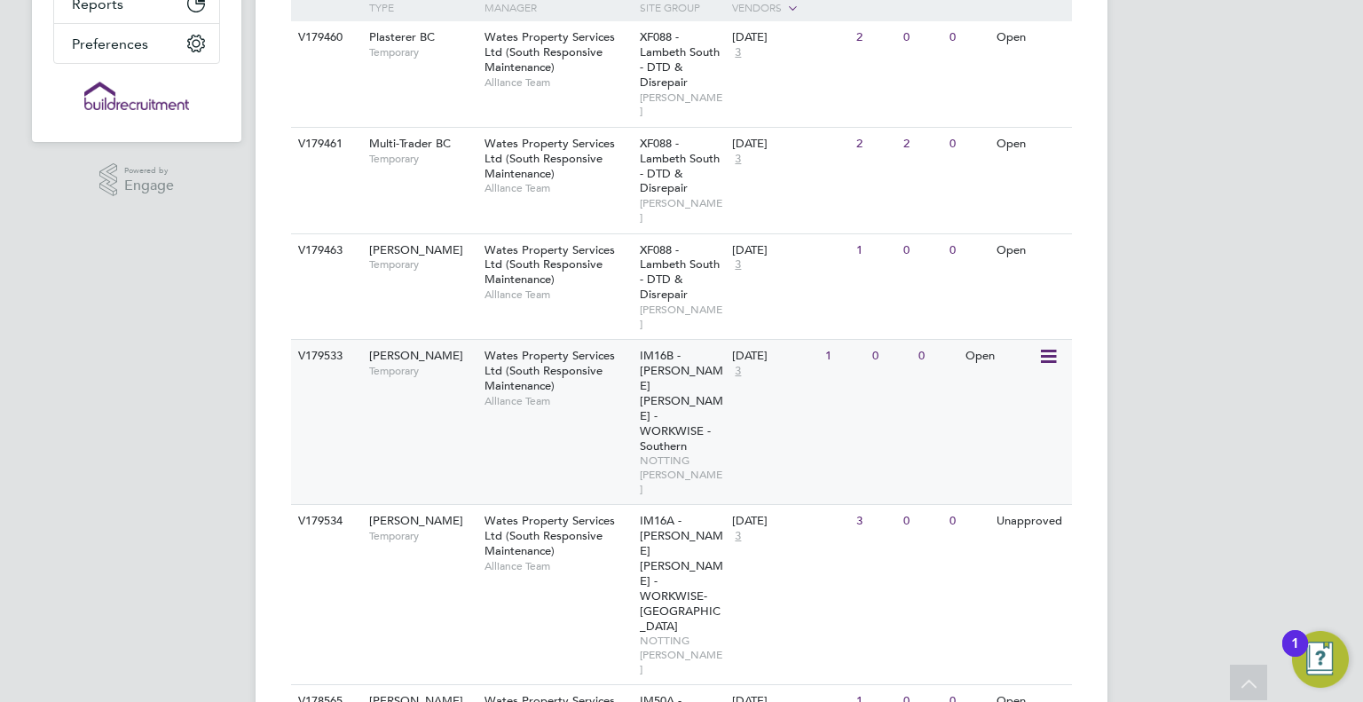
scroll to position [621, 0]
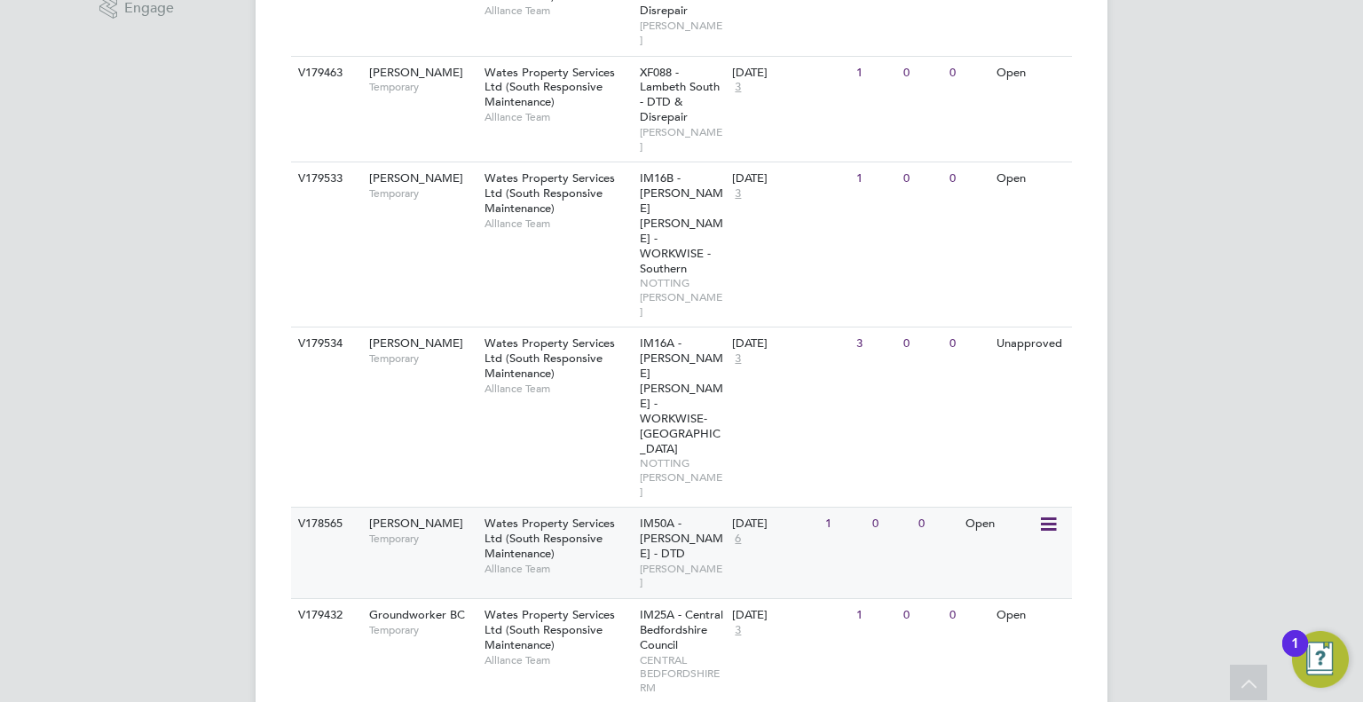
click at [586, 515] on span "Wates Property Services Ltd (South Responsive Maintenance)" at bounding box center [549, 537] width 130 height 45
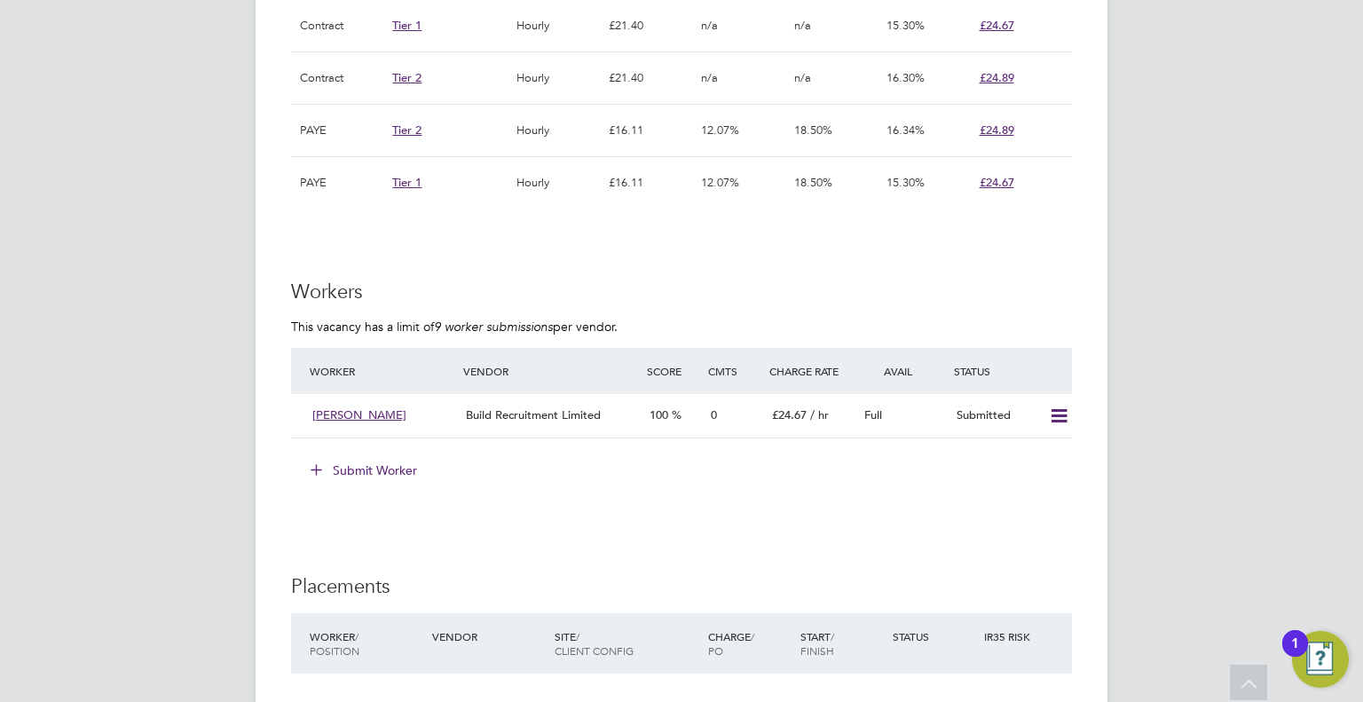
scroll to position [1331, 0]
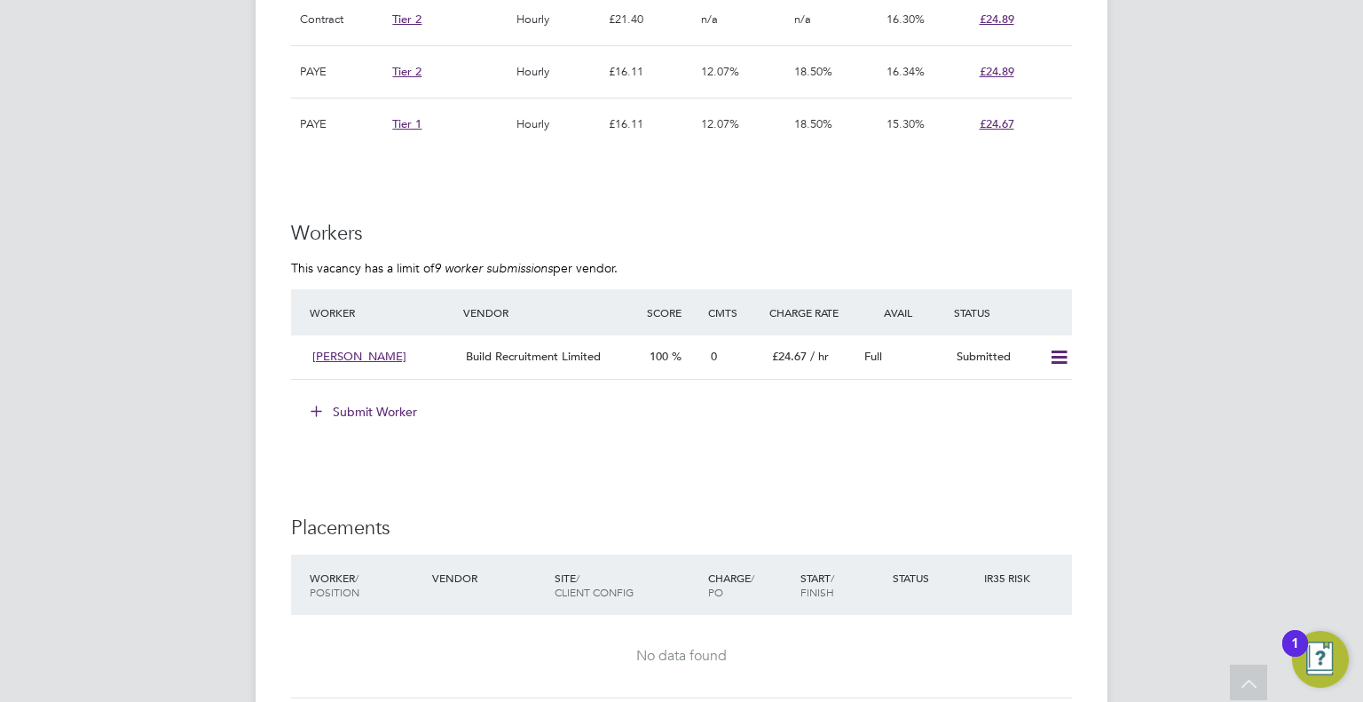
click at [378, 400] on button "Submit Worker" at bounding box center [364, 411] width 133 height 28
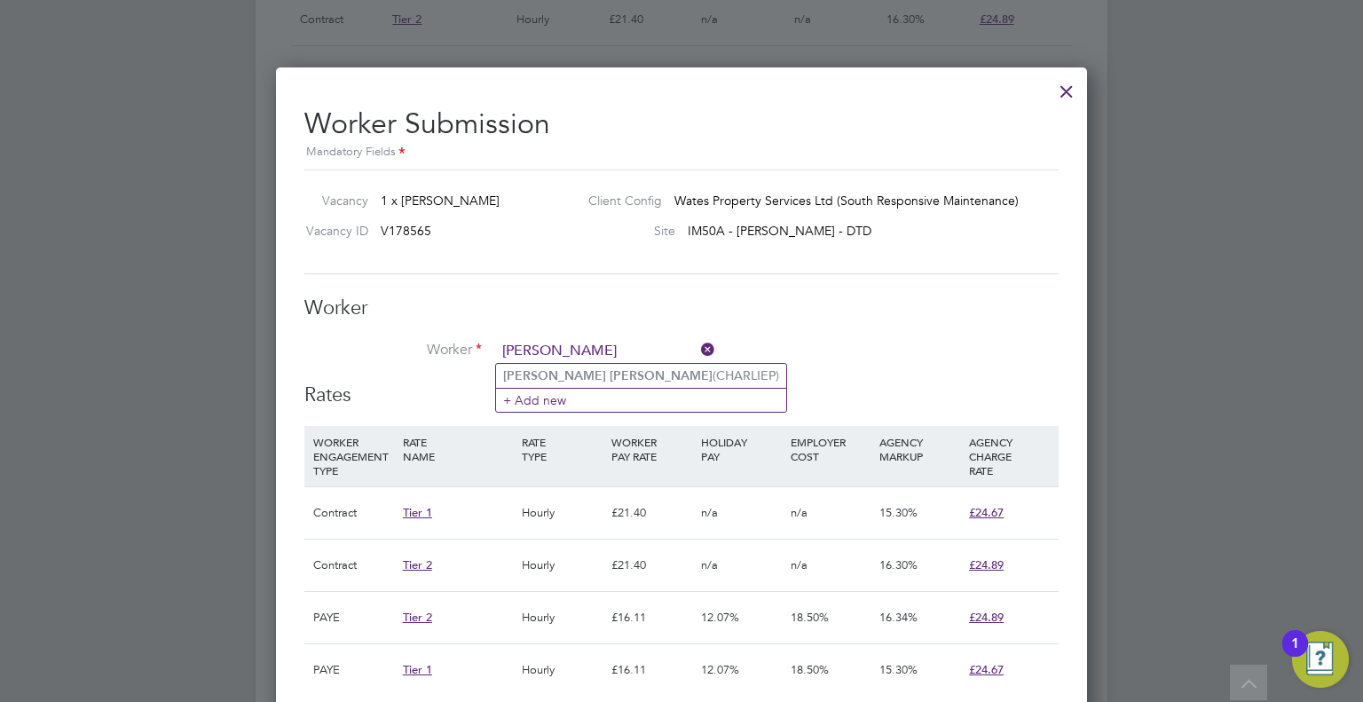
click at [607, 359] on input "[PERSON_NAME]" at bounding box center [605, 351] width 219 height 27
click at [607, 368] on li "[PERSON_NAME] (CHARLIEP)" at bounding box center [641, 376] width 290 height 24
type input "[PERSON_NAME] (CHARLIEP)"
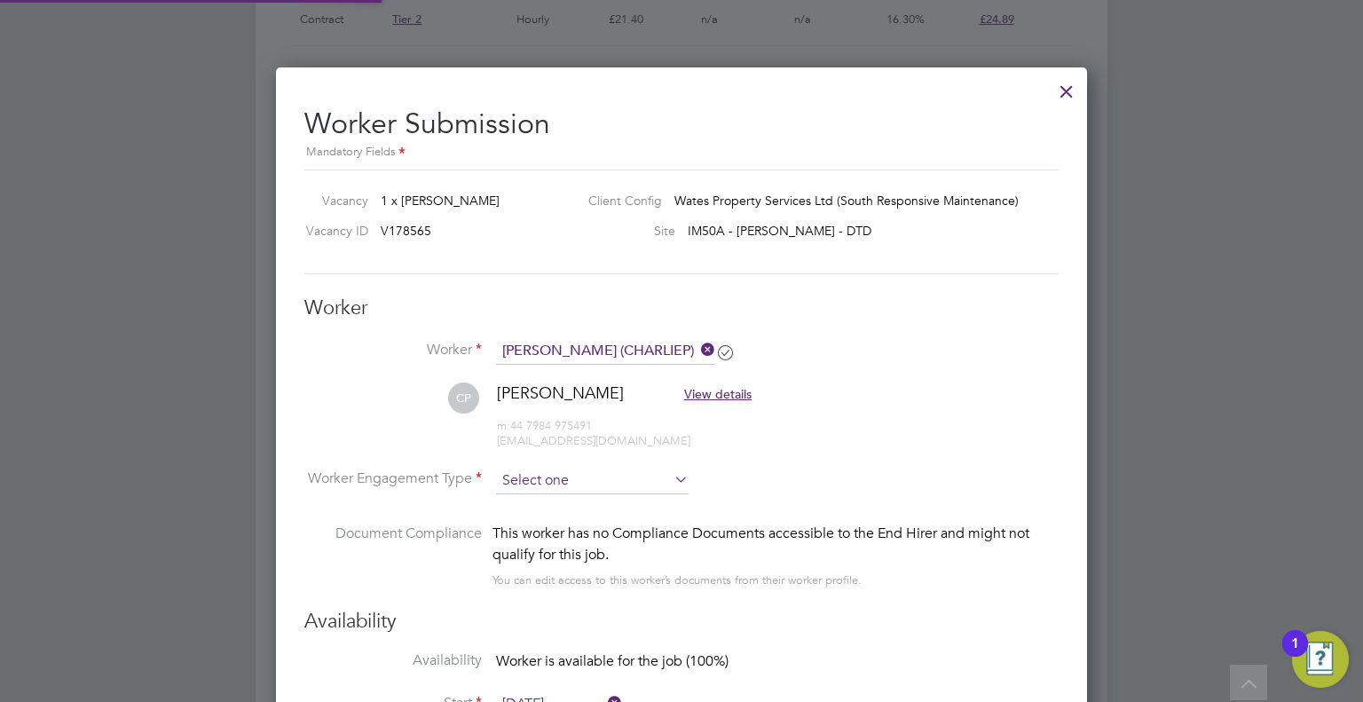
click at [567, 468] on input at bounding box center [592, 481] width 193 height 27
click at [559, 504] on li "Contract" at bounding box center [592, 503] width 193 height 23
type input "Contract"
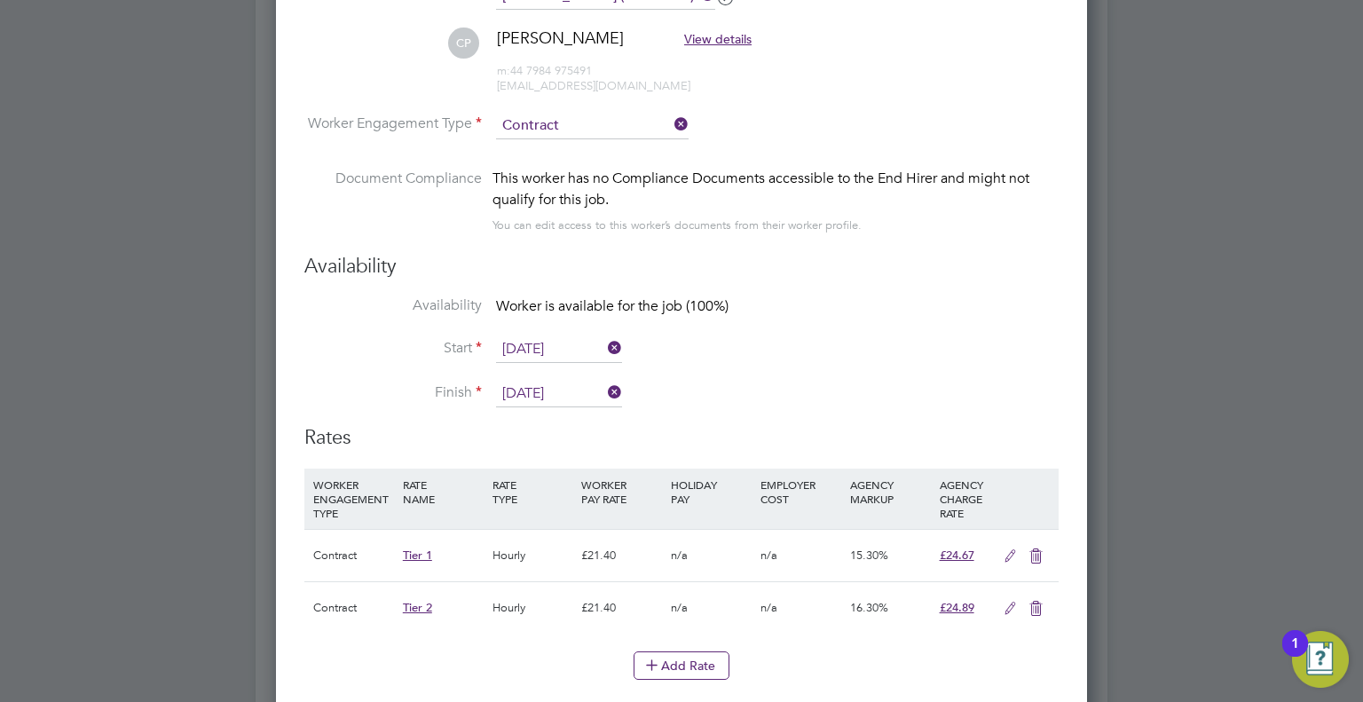
drag, startPoint x: 1035, startPoint y: 600, endPoint x: 998, endPoint y: 593, distance: 37.1
click at [1035, 602] on icon at bounding box center [1036, 609] width 22 height 14
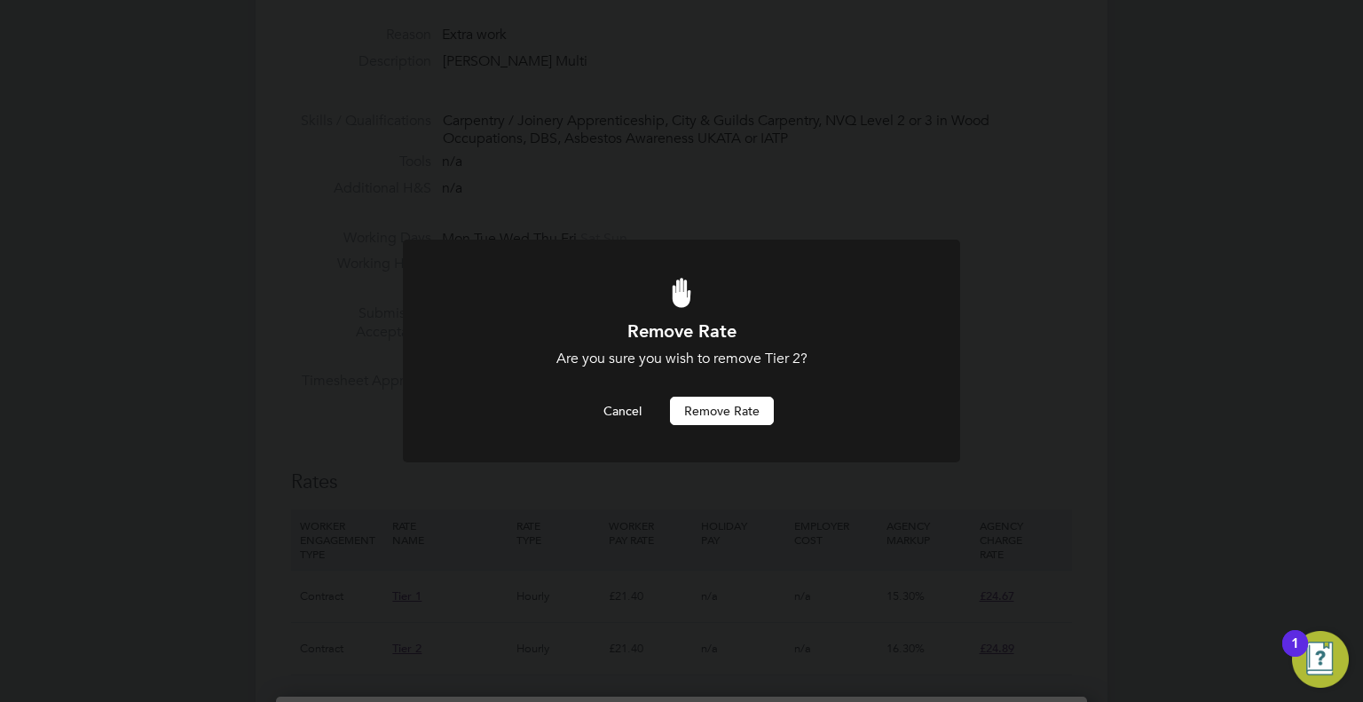
click at [724, 403] on button "Remove rate" at bounding box center [722, 411] width 104 height 28
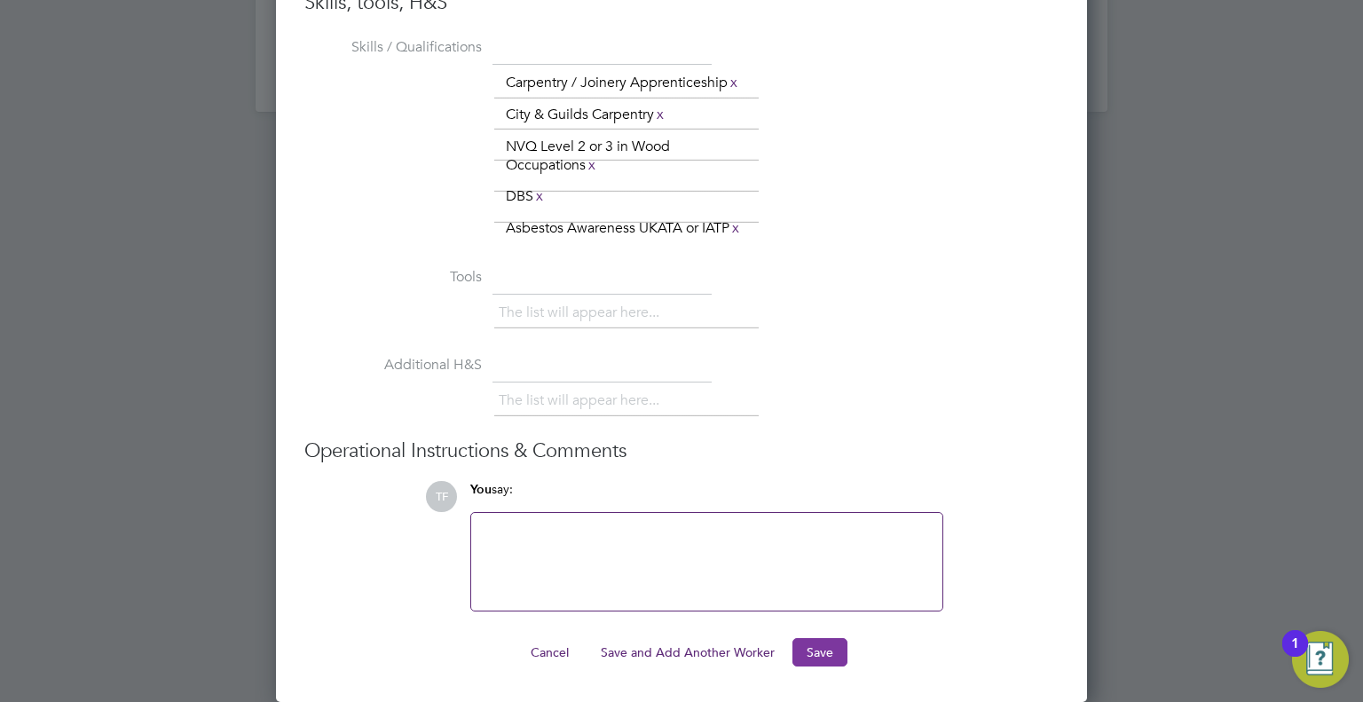
click at [816, 646] on button "Save" at bounding box center [819, 652] width 55 height 28
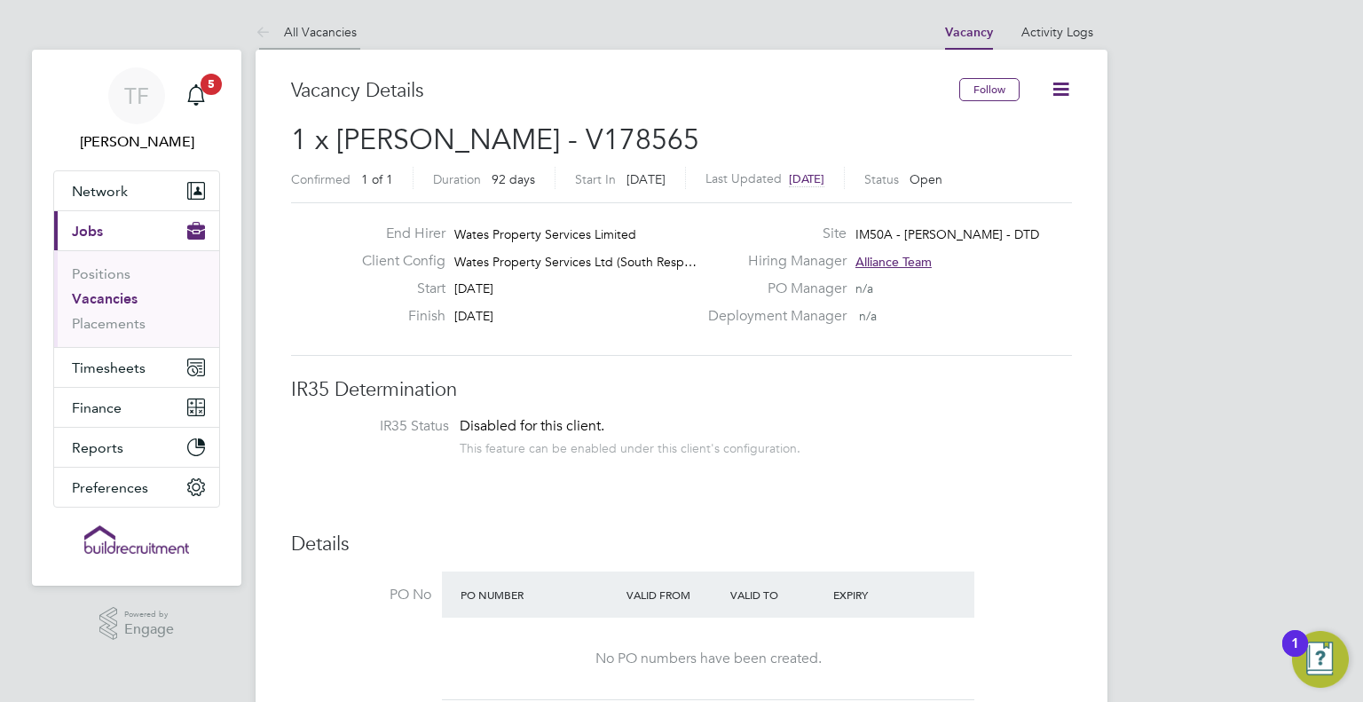
click at [334, 35] on link "All Vacancies" at bounding box center [306, 32] width 101 height 16
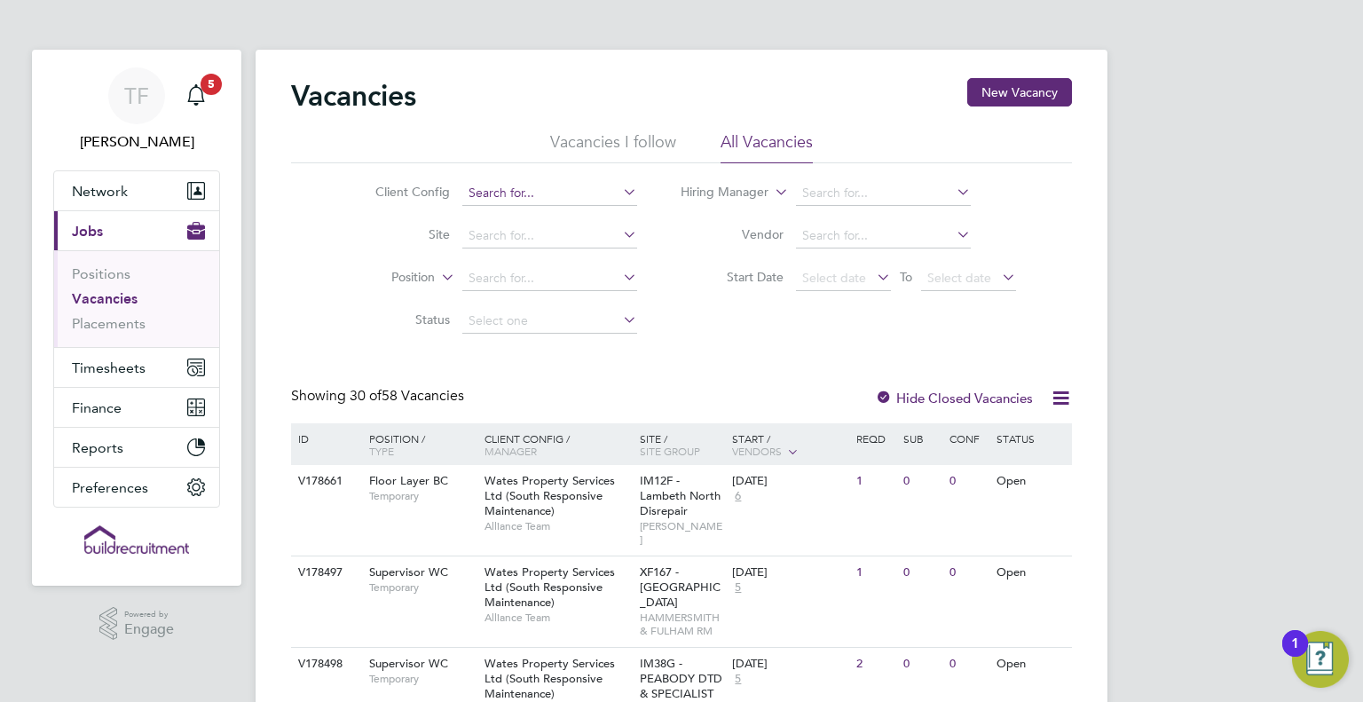
click at [564, 191] on input at bounding box center [549, 193] width 175 height 25
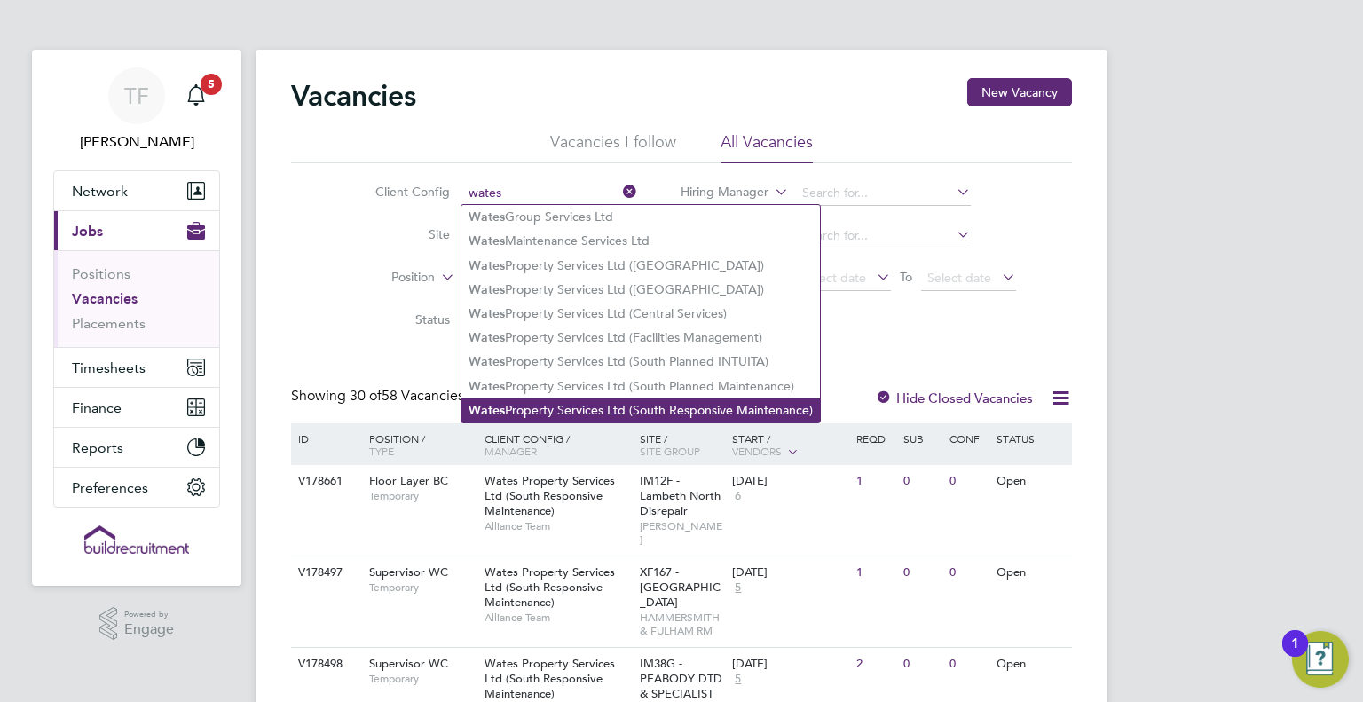
click at [607, 405] on li "Wates Property Services Ltd (South Responsive Maintenance)" at bounding box center [640, 410] width 358 height 24
type input "Wates Property Services Ltd (South Responsive Maintenance)"
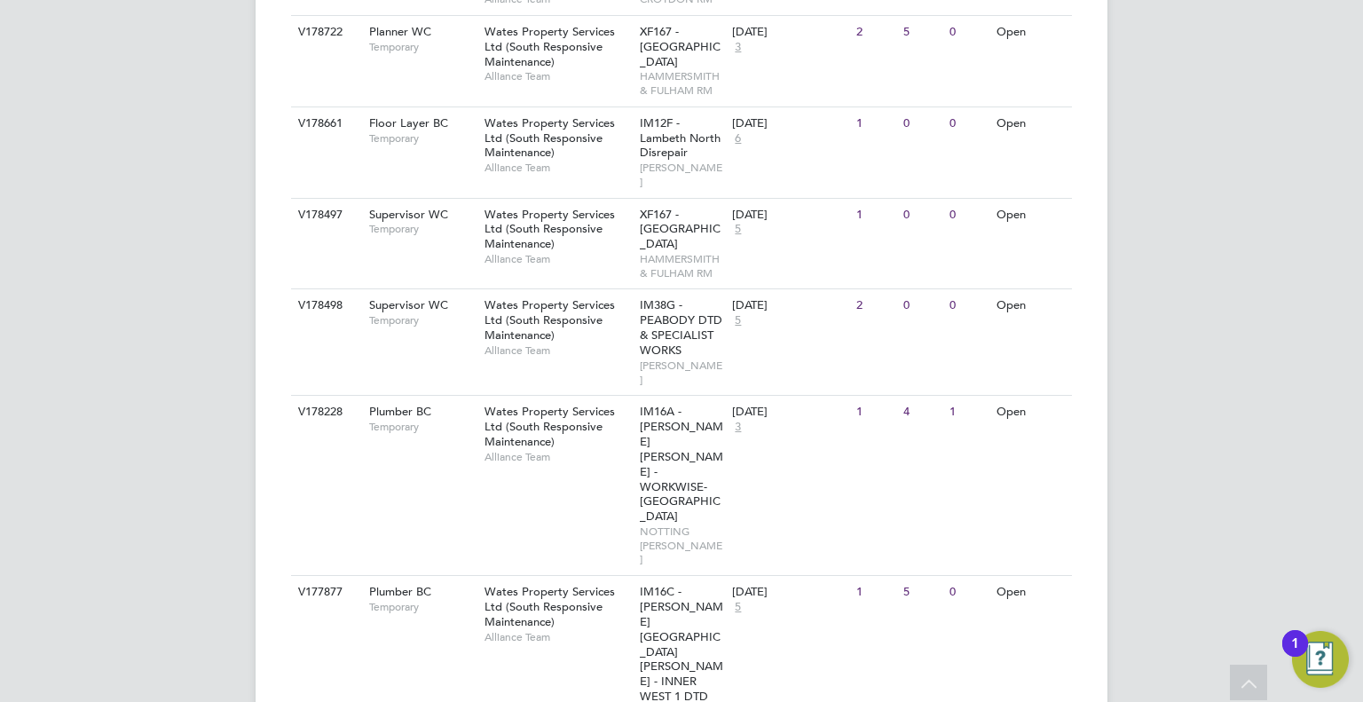
scroll to position [2244, 0]
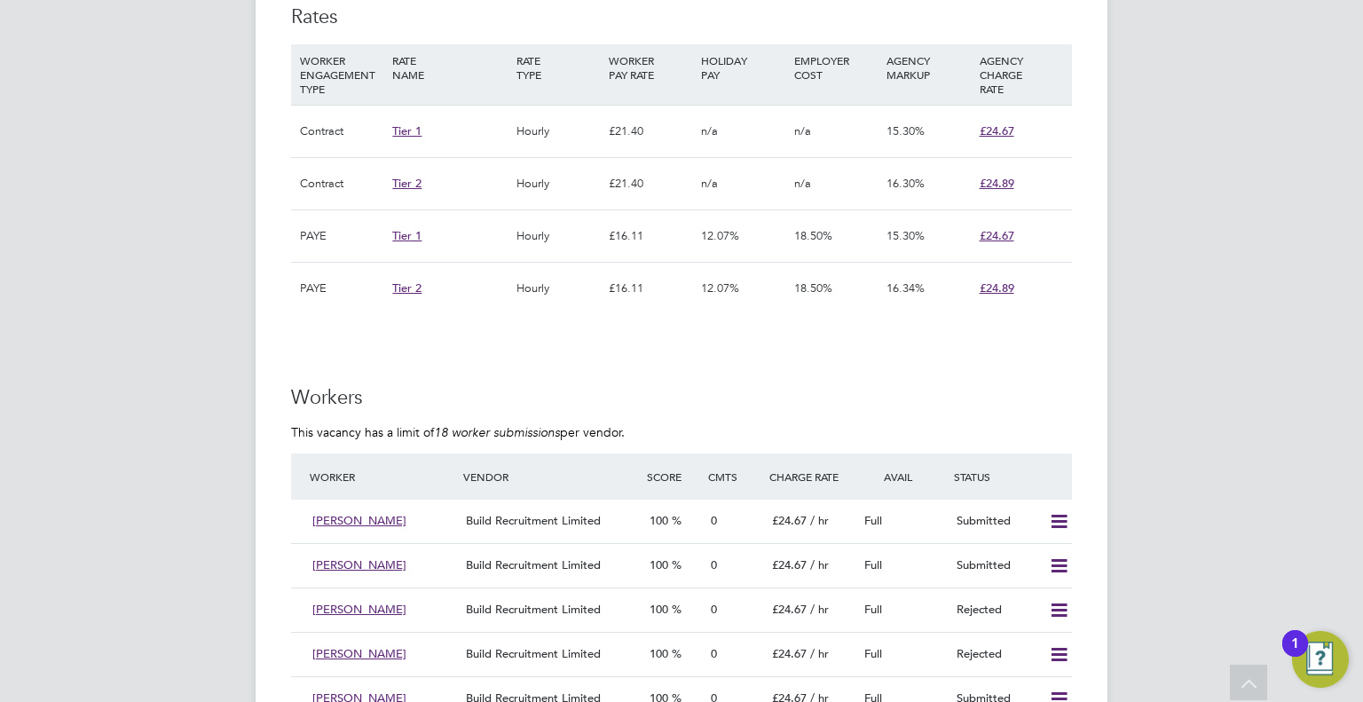
scroll to position [1331, 0]
